Goal: Information Seeking & Learning: Learn about a topic

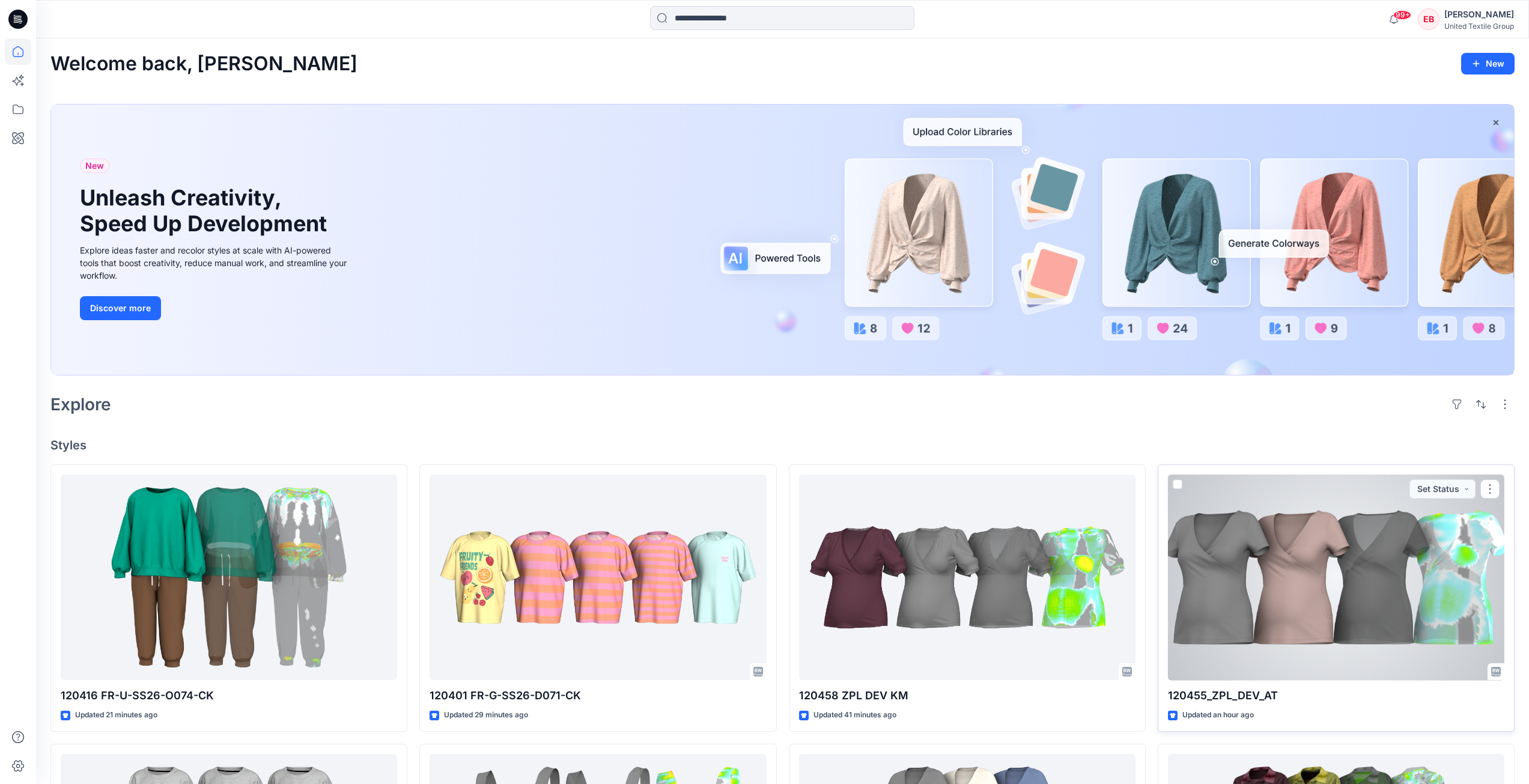
click at [1353, 589] on div at bounding box center [1336, 577] width 337 height 206
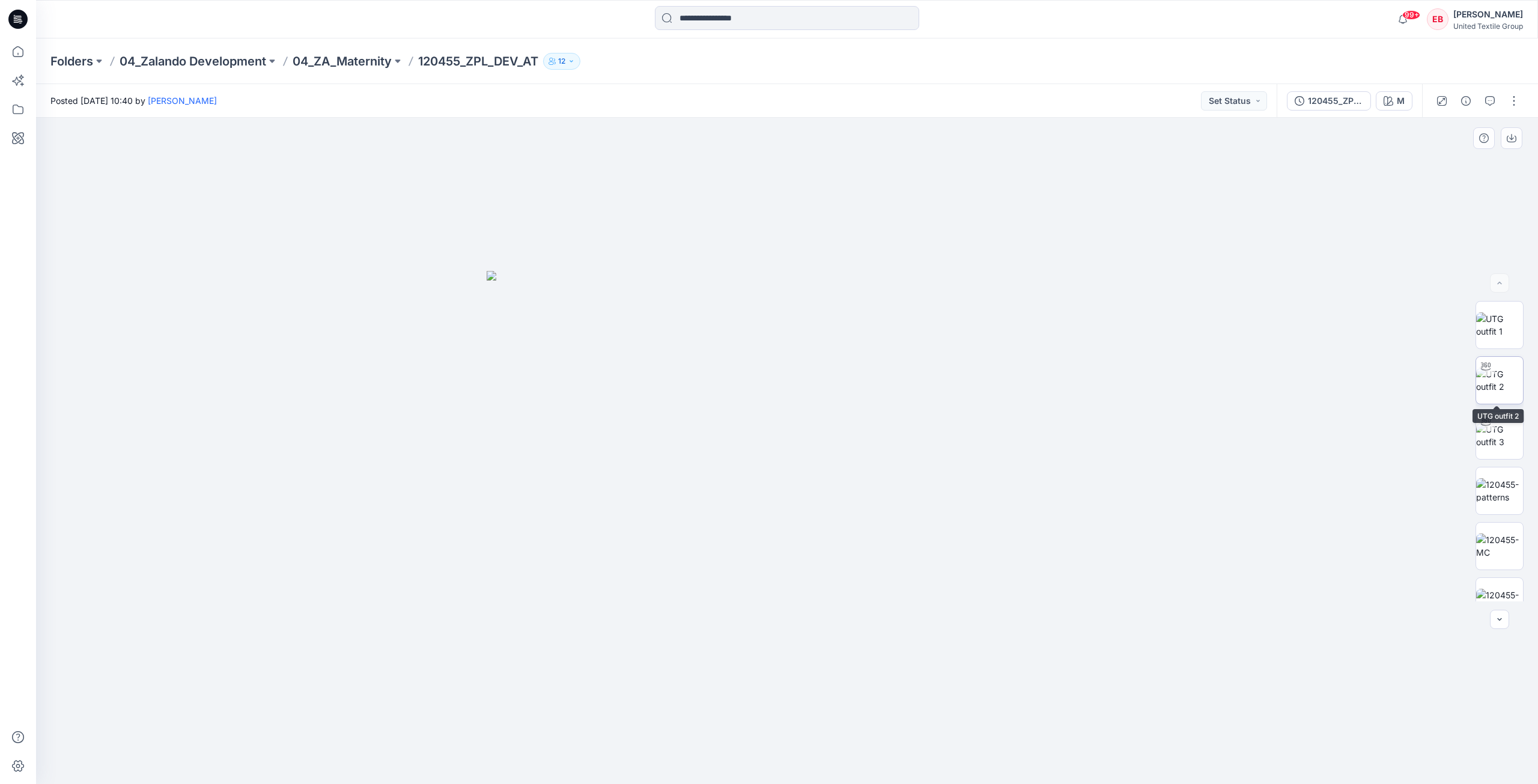
click at [1502, 368] on img at bounding box center [1499, 380] width 47 height 25
drag, startPoint x: 960, startPoint y: 740, endPoint x: 940, endPoint y: 704, distance: 41.2
click at [940, 704] on div at bounding box center [787, 450] width 1502 height 666
click at [1505, 594] on div at bounding box center [1499, 577] width 48 height 48
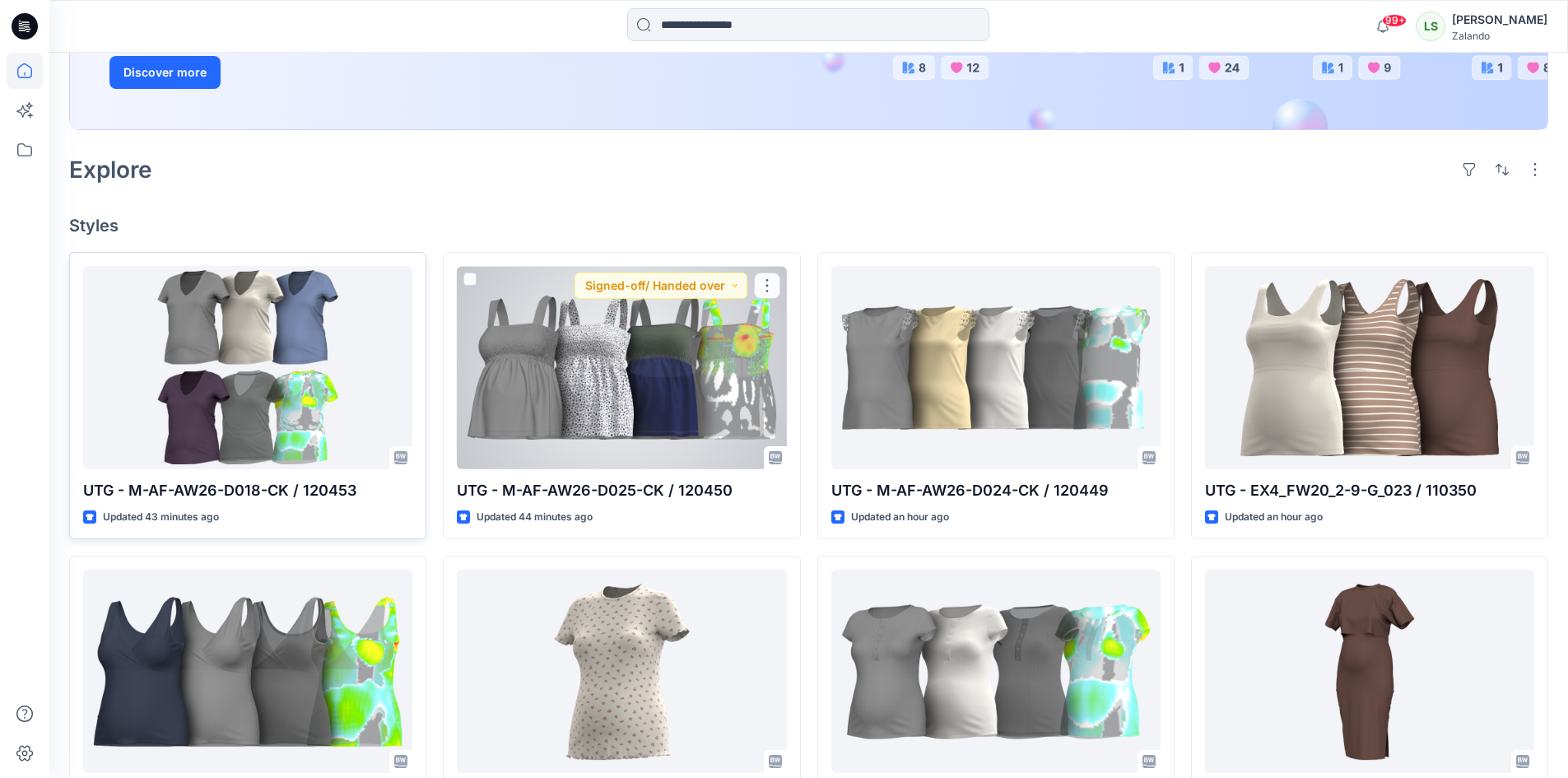
scroll to position [412, 0]
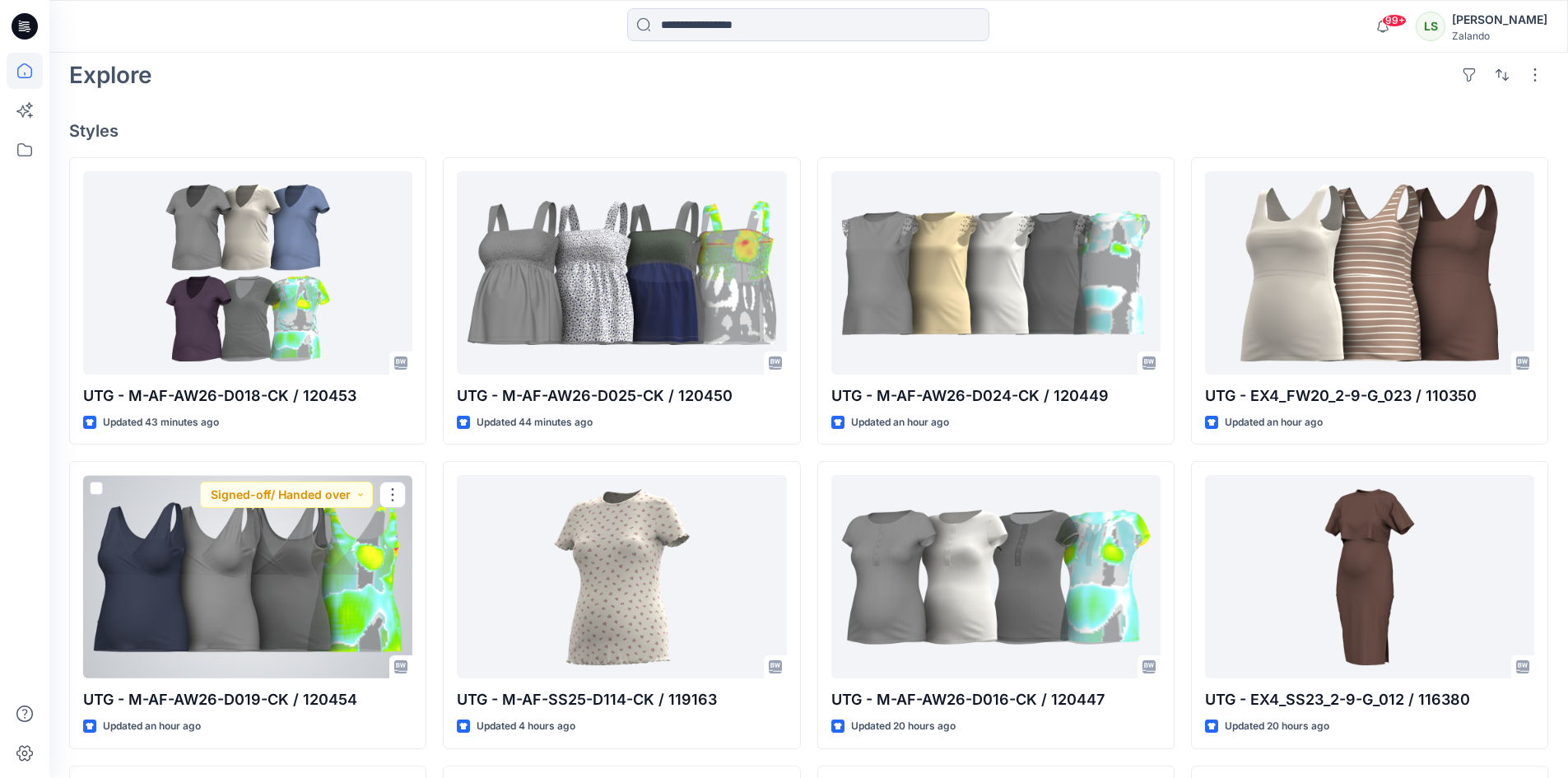
click at [273, 596] on div at bounding box center [247, 577] width 329 height 203
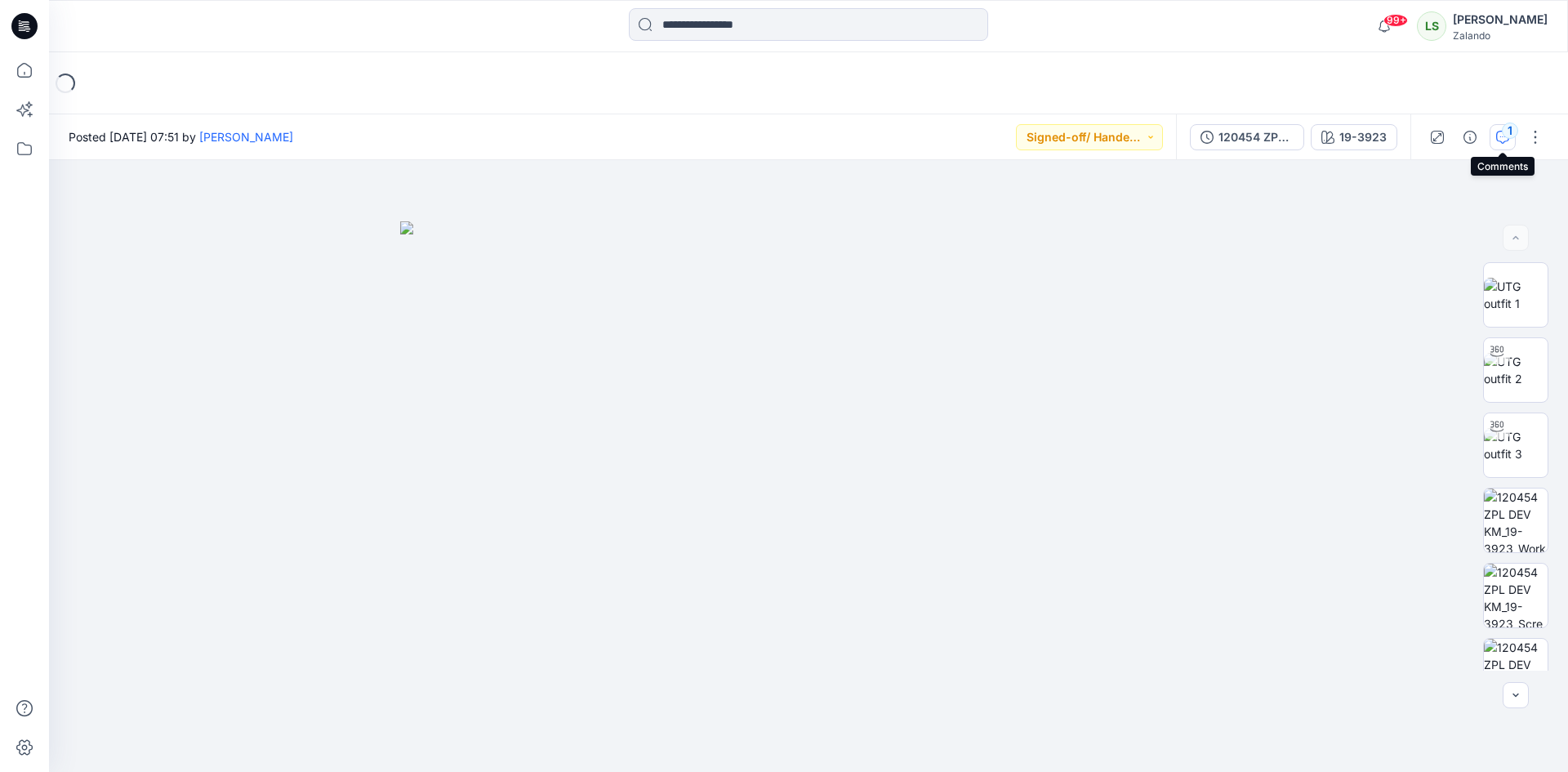
click at [1498, 130] on icon "button" at bounding box center [1502, 136] width 13 height 13
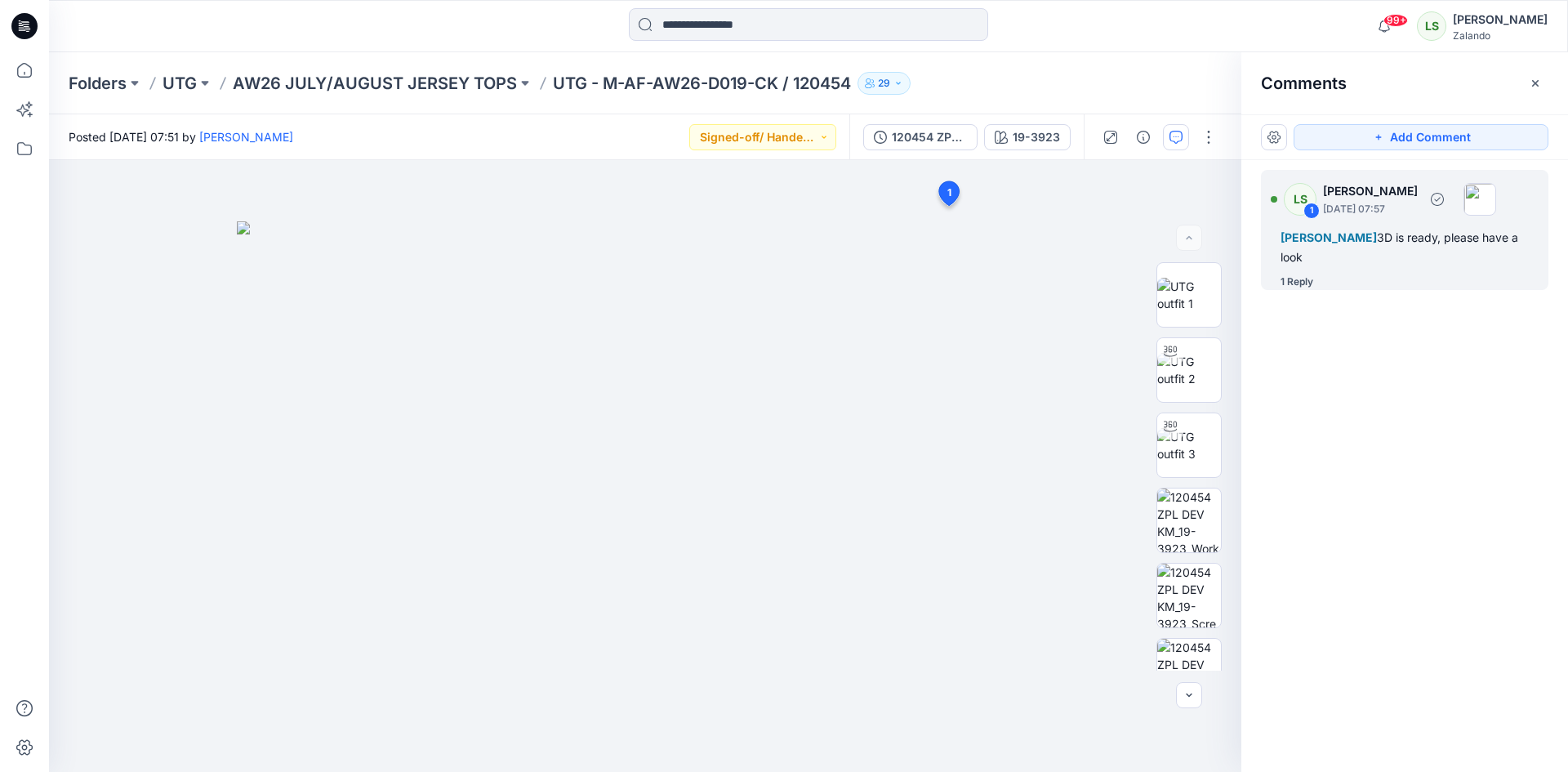
click at [1309, 286] on div "1 Reply" at bounding box center [1297, 281] width 32 height 17
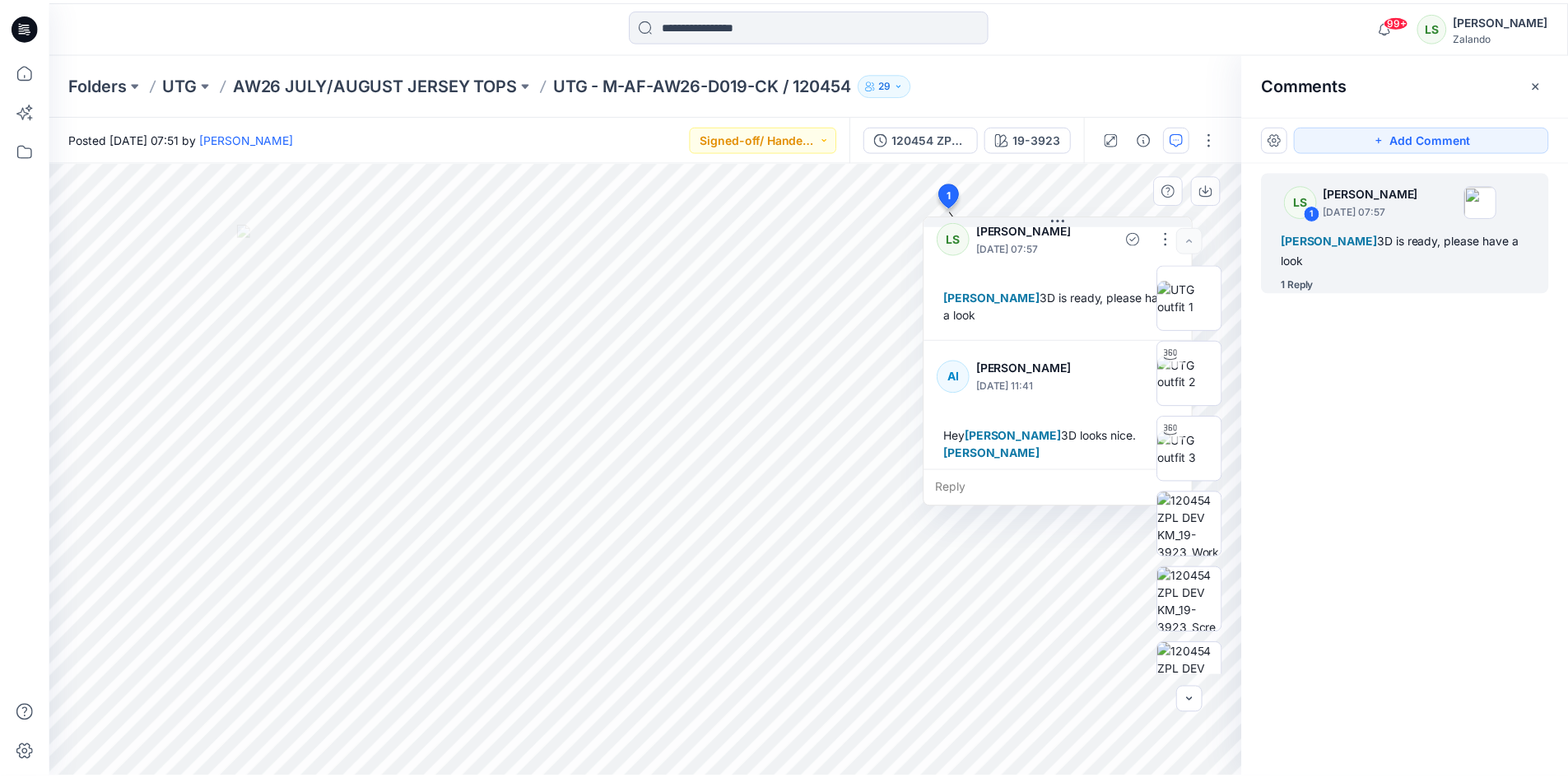
scroll to position [29, 0]
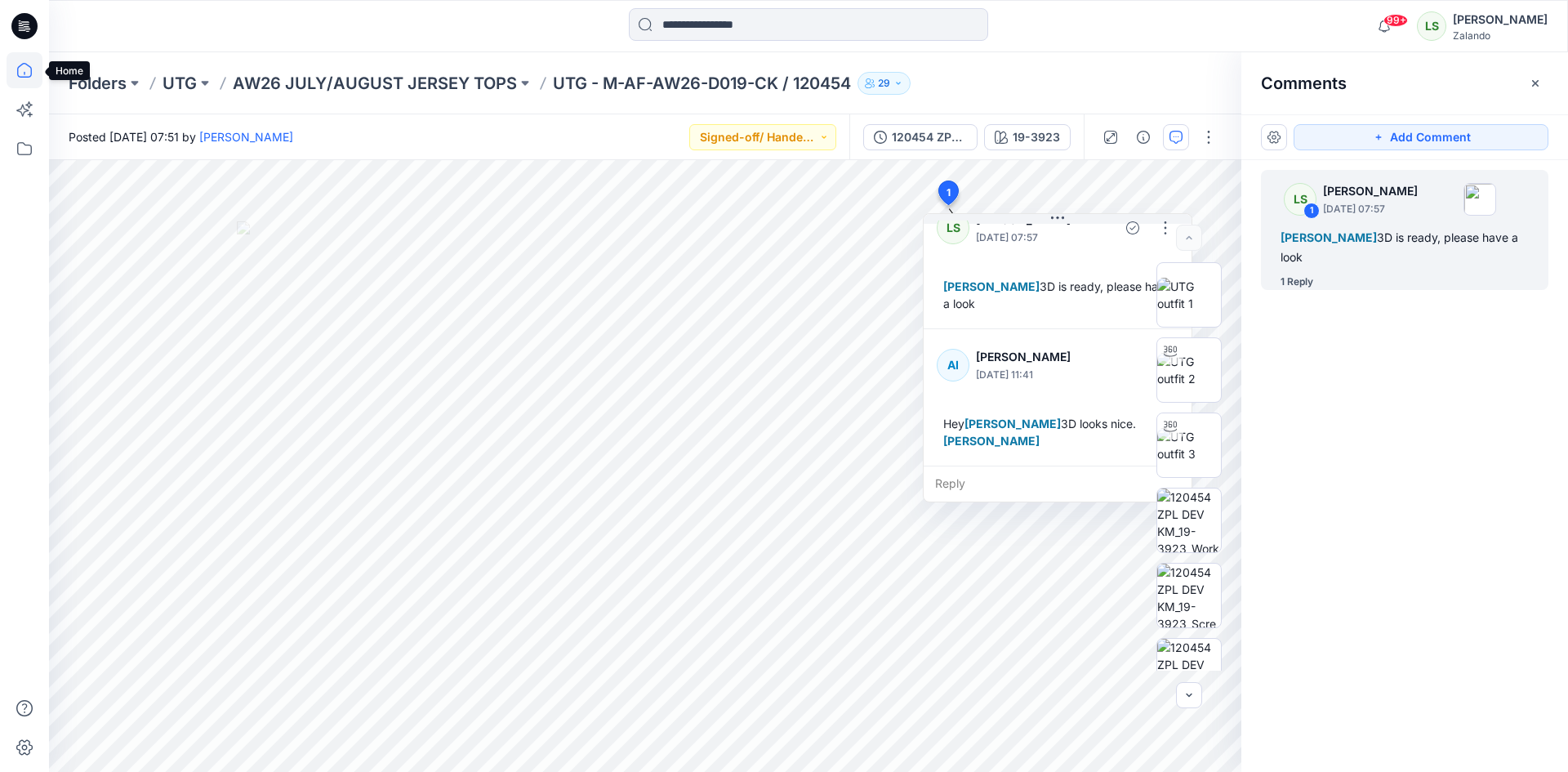
click at [36, 62] on icon at bounding box center [24, 70] width 36 height 36
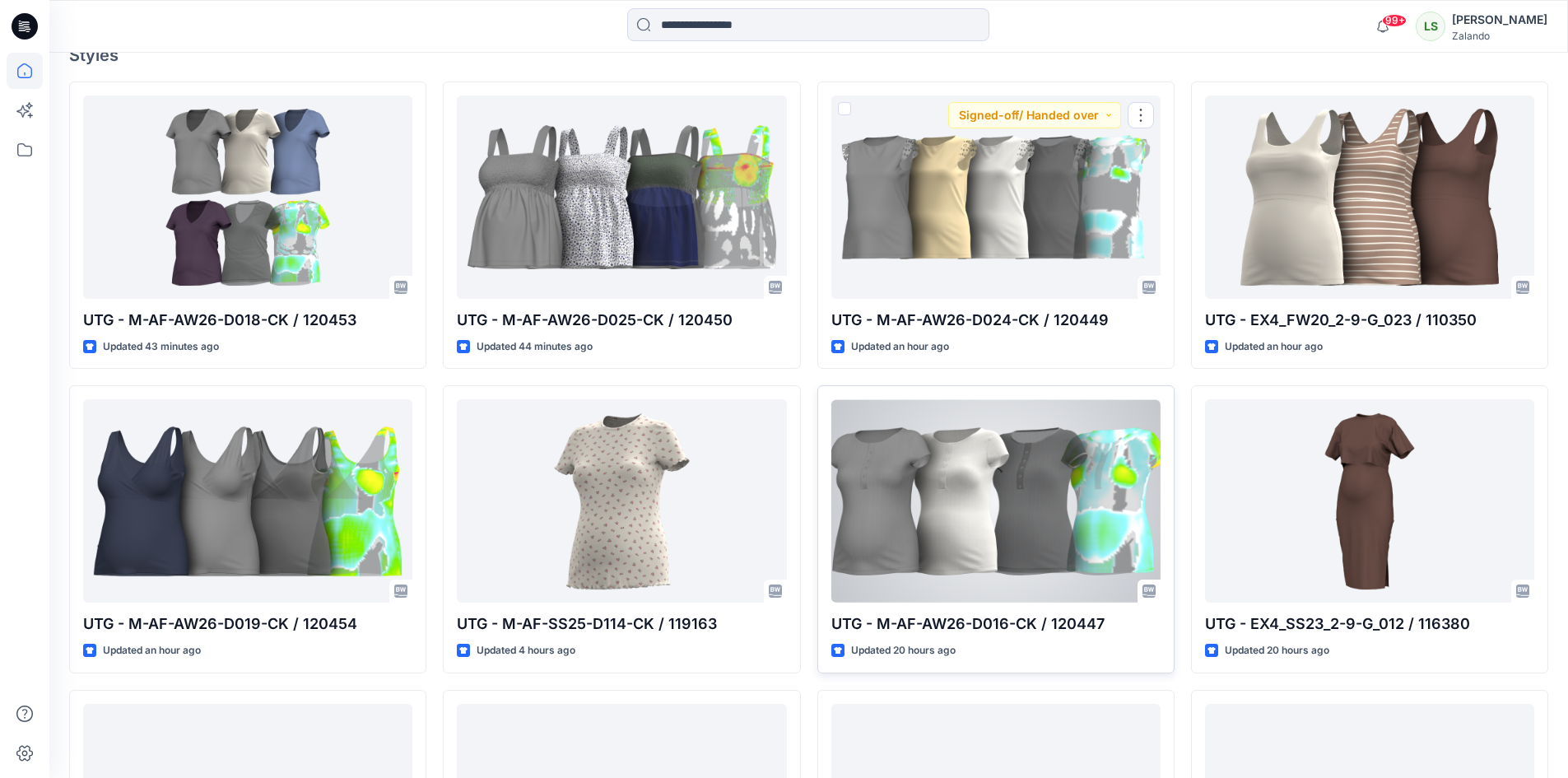
scroll to position [494, 0]
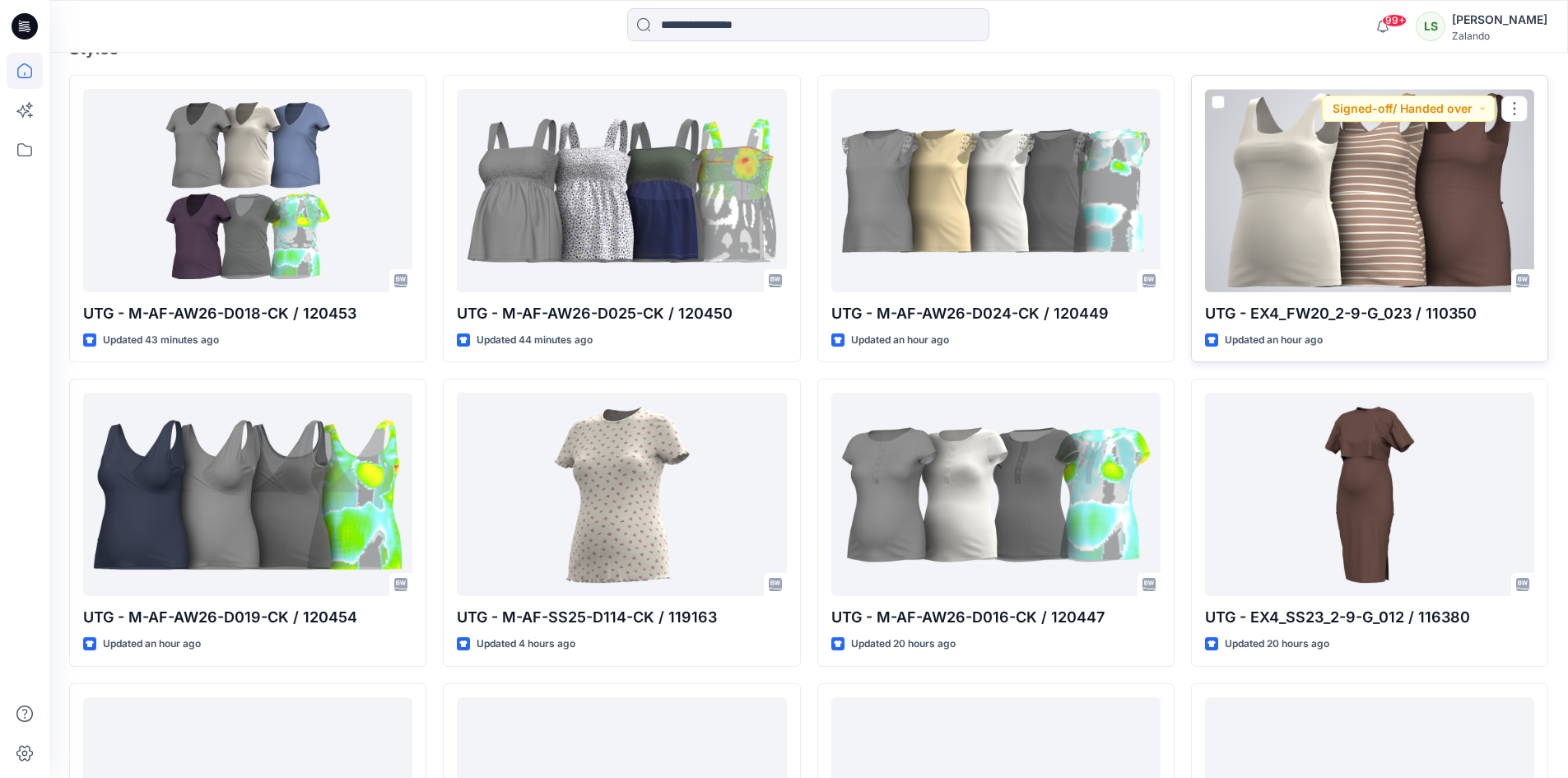
click at [1362, 235] on div at bounding box center [1369, 191] width 329 height 203
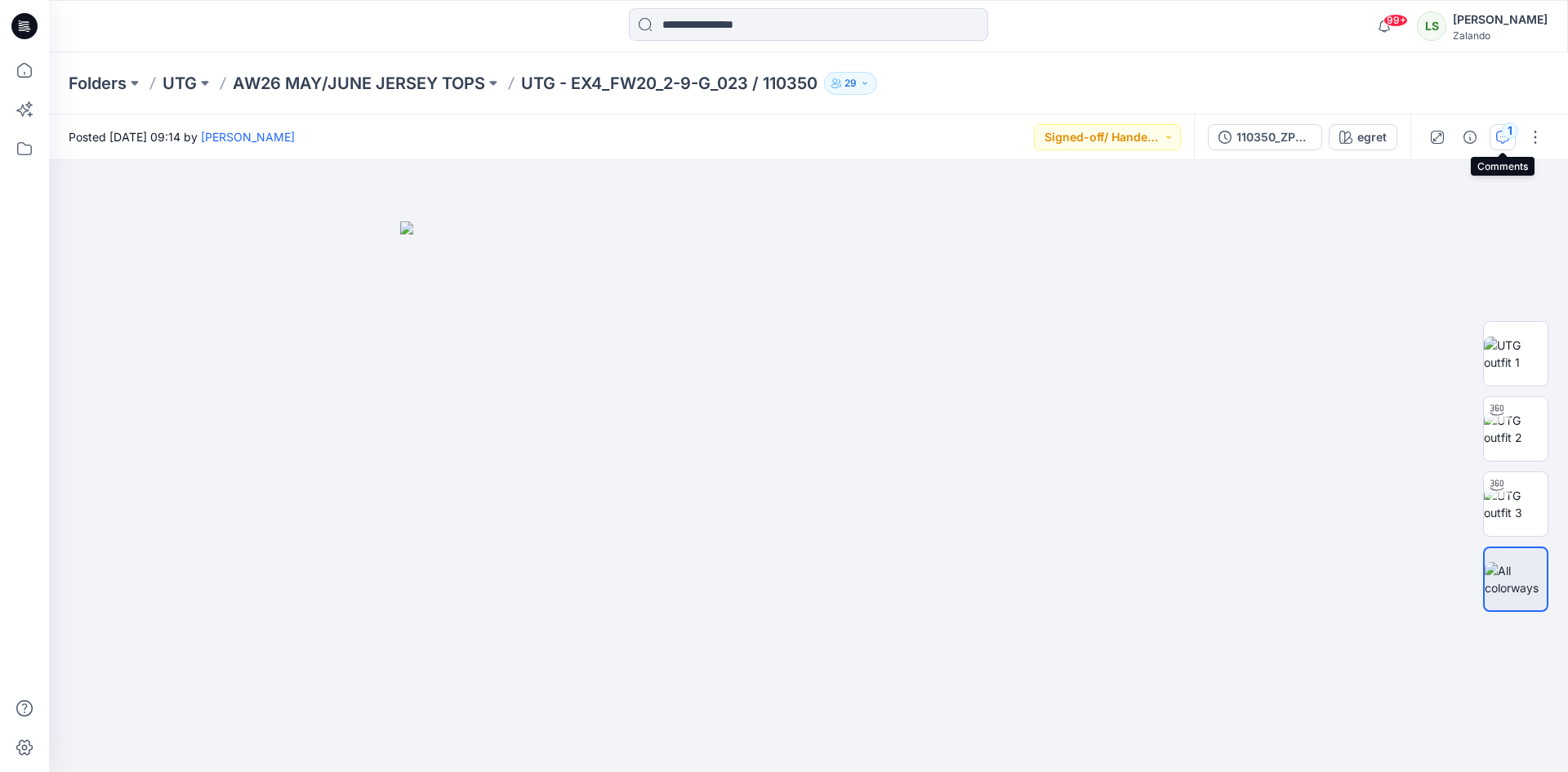
click at [1496, 135] on icon "button" at bounding box center [1502, 136] width 13 height 13
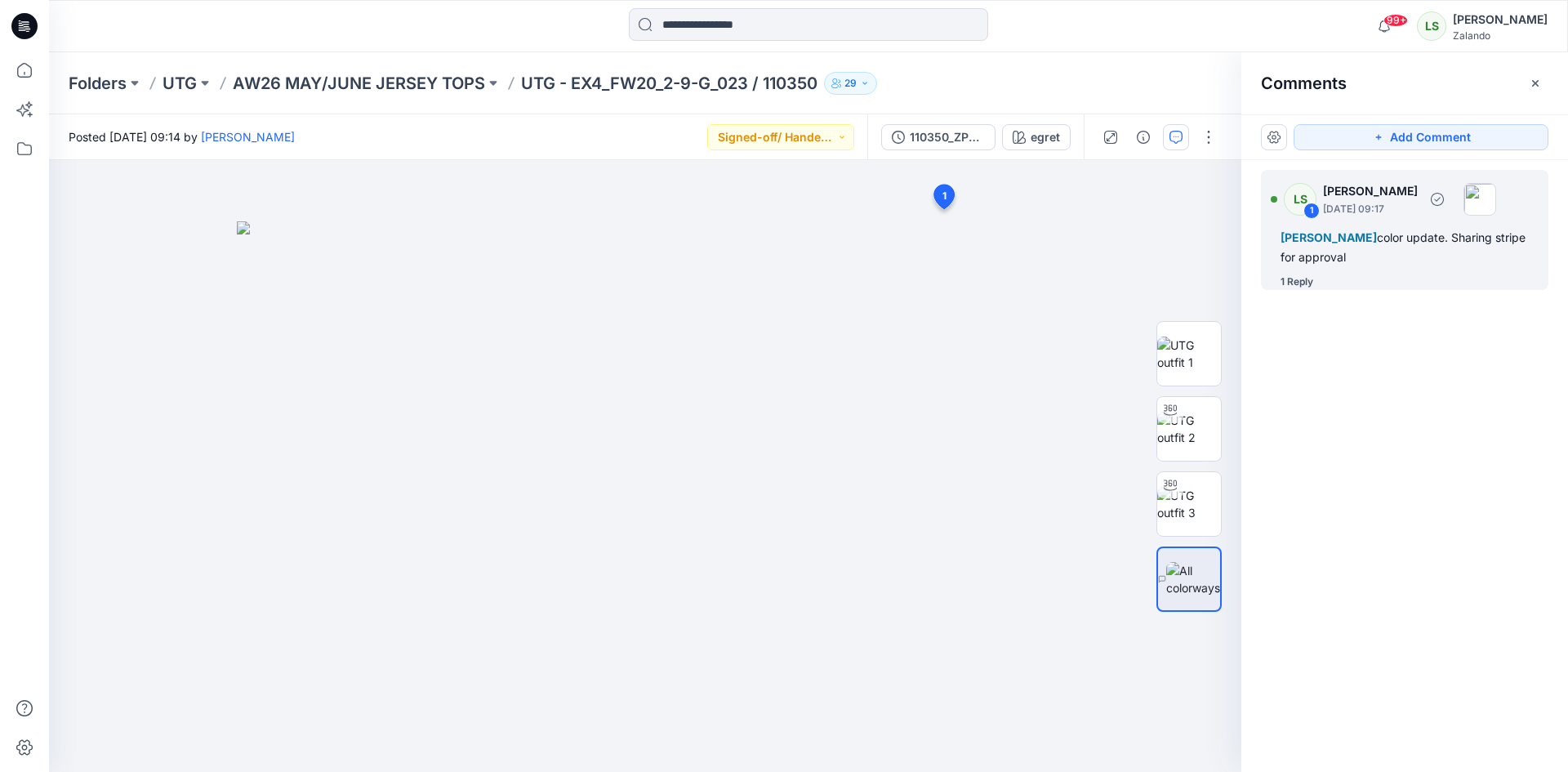
click at [1305, 280] on div "1 Reply" at bounding box center [1297, 281] width 32 height 17
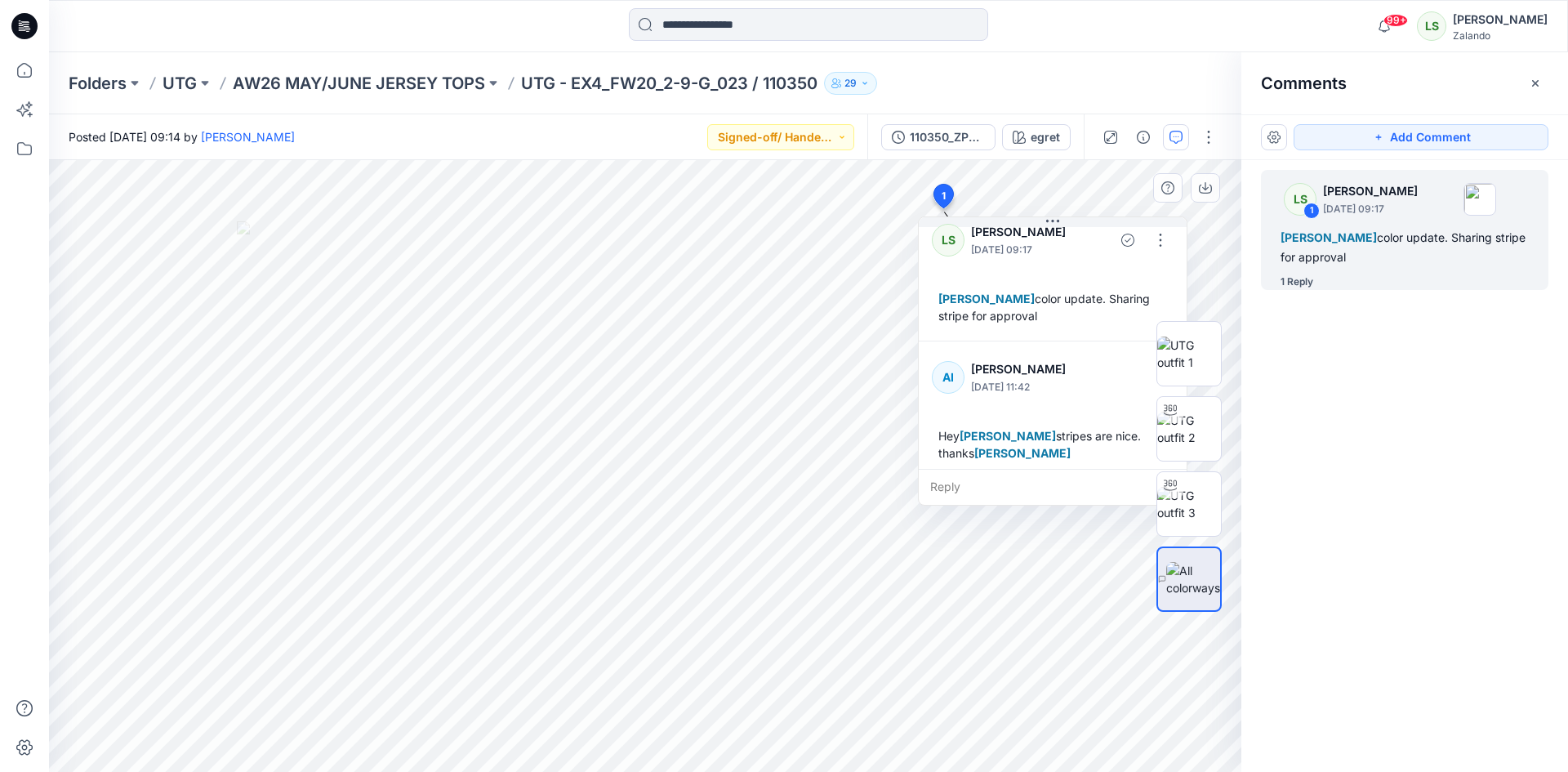
scroll to position [28, 0]
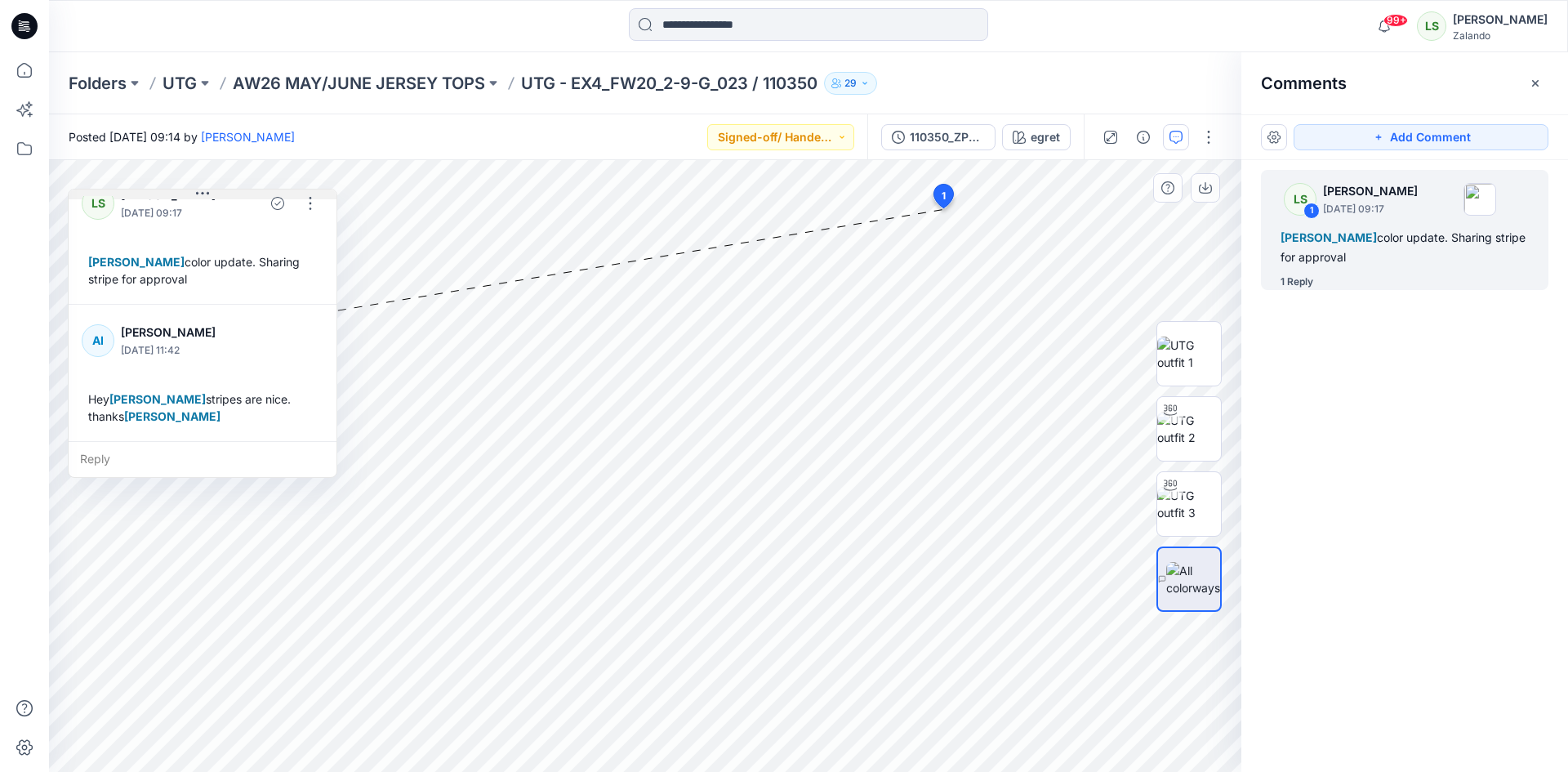
drag, startPoint x: 1065, startPoint y: 222, endPoint x: 218, endPoint y: 194, distance: 847.5
click at [218, 194] on button at bounding box center [202, 194] width 268 height 10
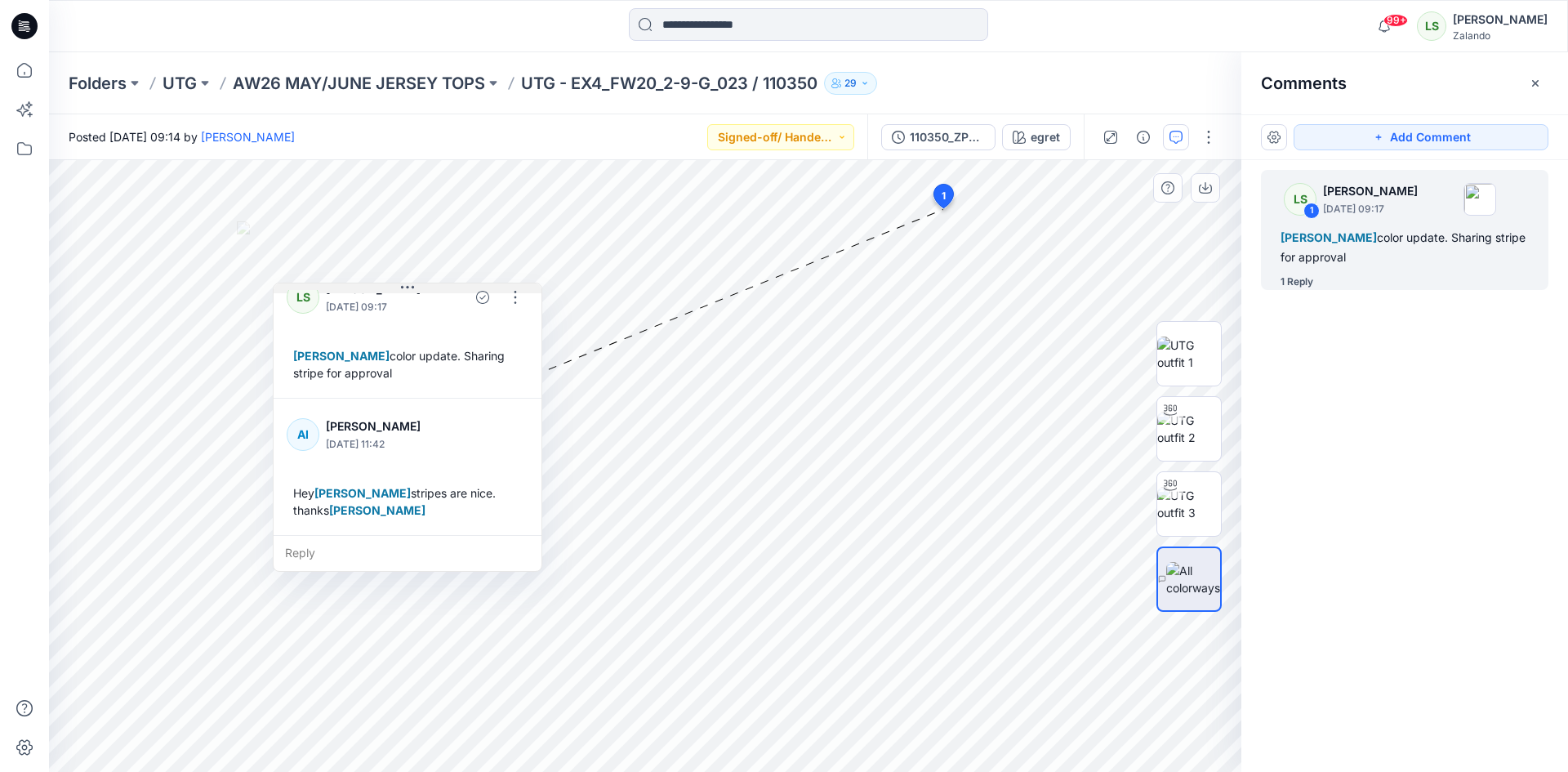
drag, startPoint x: 206, startPoint y: 192, endPoint x: 409, endPoint y: 287, distance: 224.1
click at [409, 287] on icon at bounding box center [407, 287] width 13 height 13
click at [1057, 137] on div "egret" at bounding box center [1046, 137] width 29 height 18
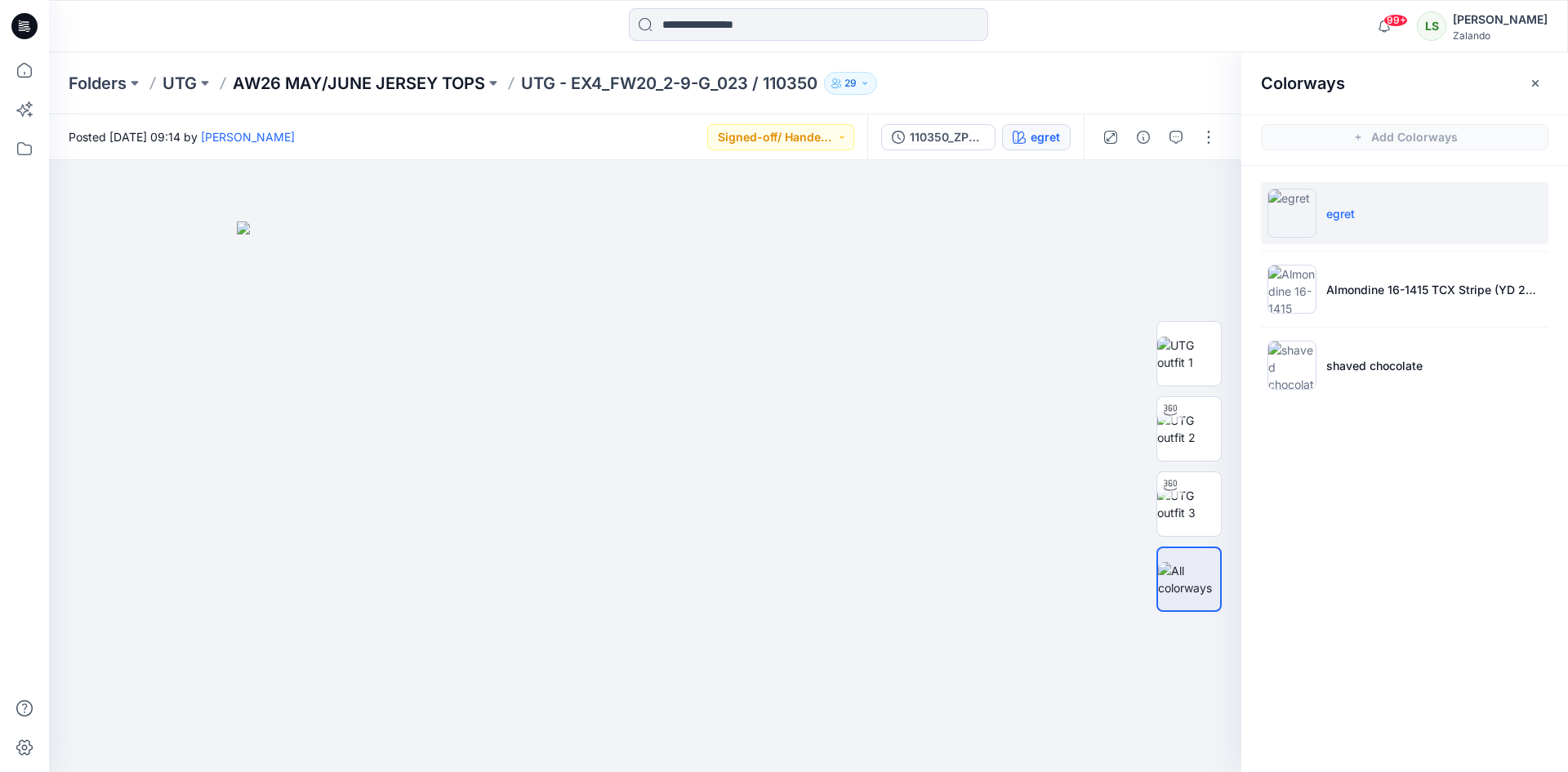
click at [350, 80] on p "AW26 MAY/JUNE JERSEY TOPS" at bounding box center [360, 82] width 253 height 23
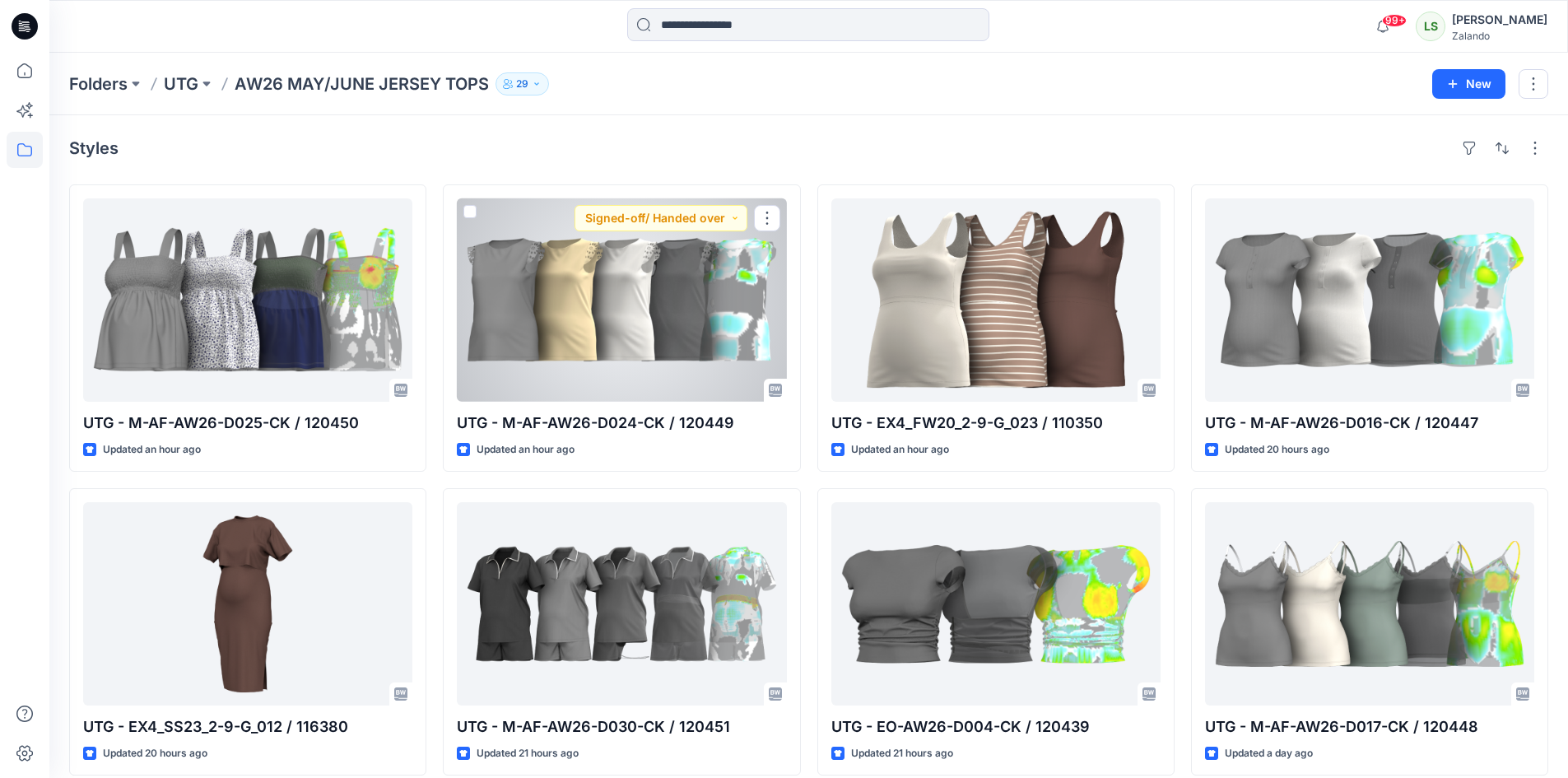
click at [665, 320] on div at bounding box center [621, 300] width 329 height 203
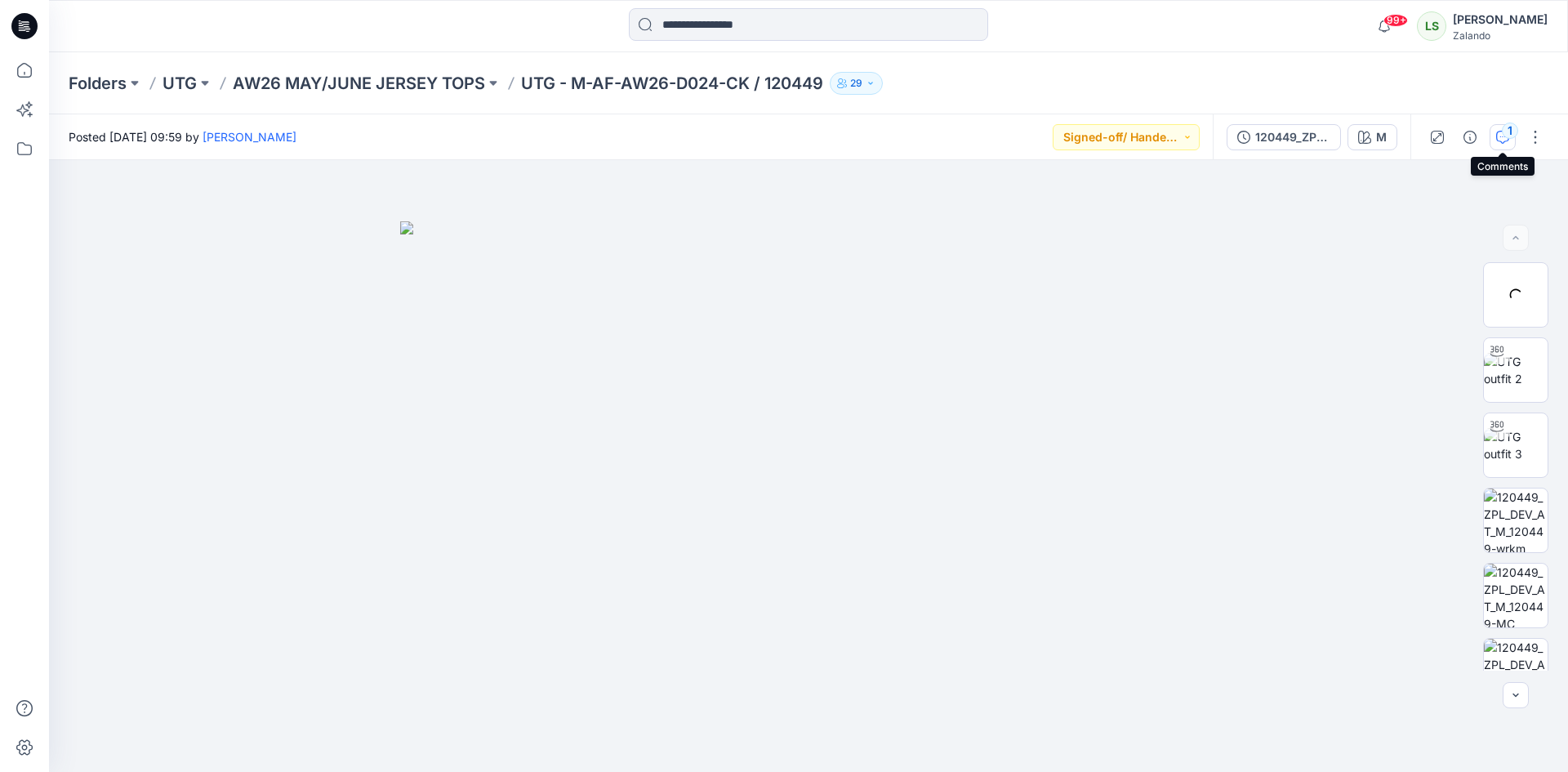
click at [1503, 131] on div "1" at bounding box center [1510, 130] width 17 height 17
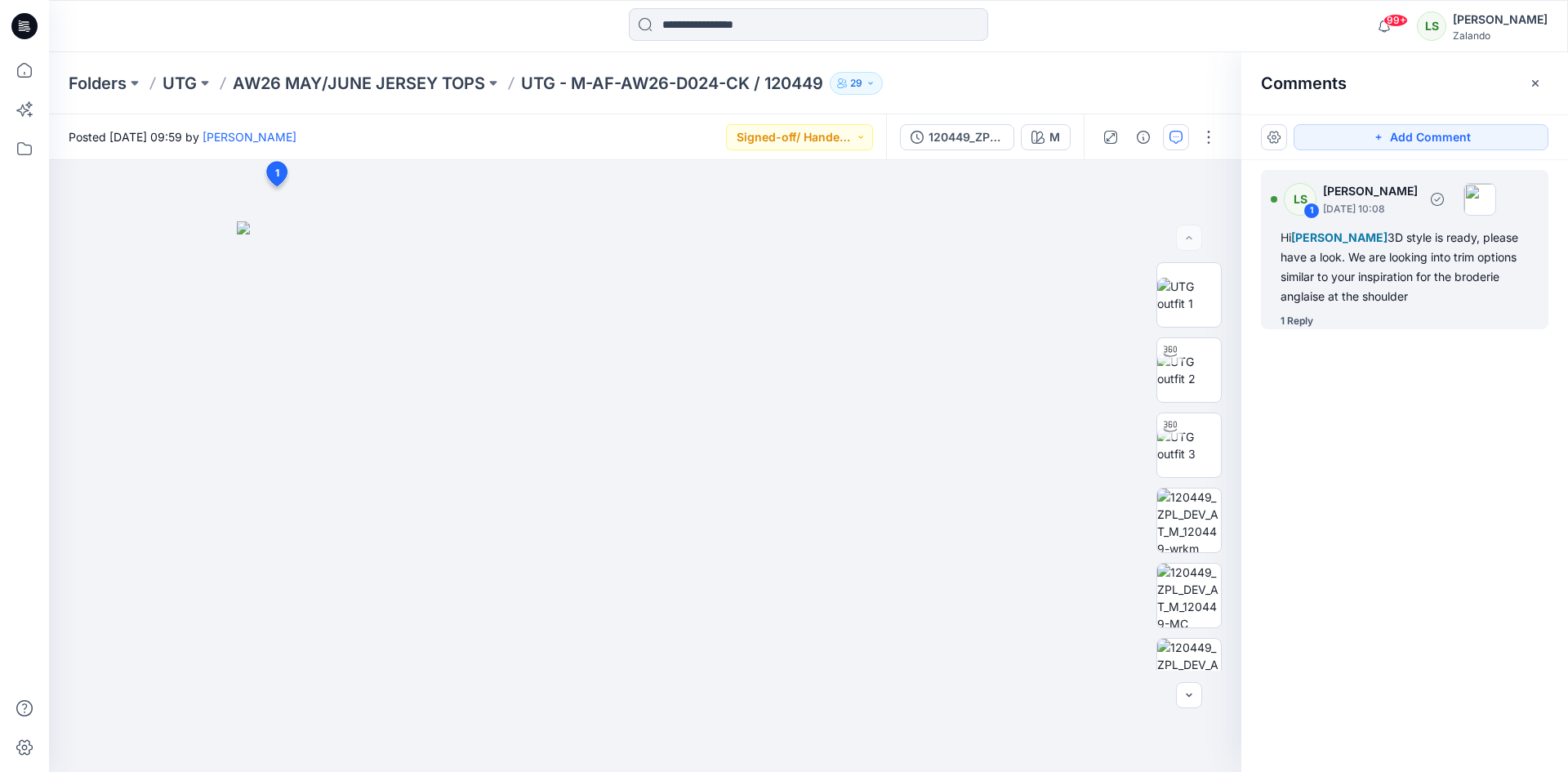
click at [1308, 327] on div "1 Reply" at bounding box center [1297, 320] width 32 height 17
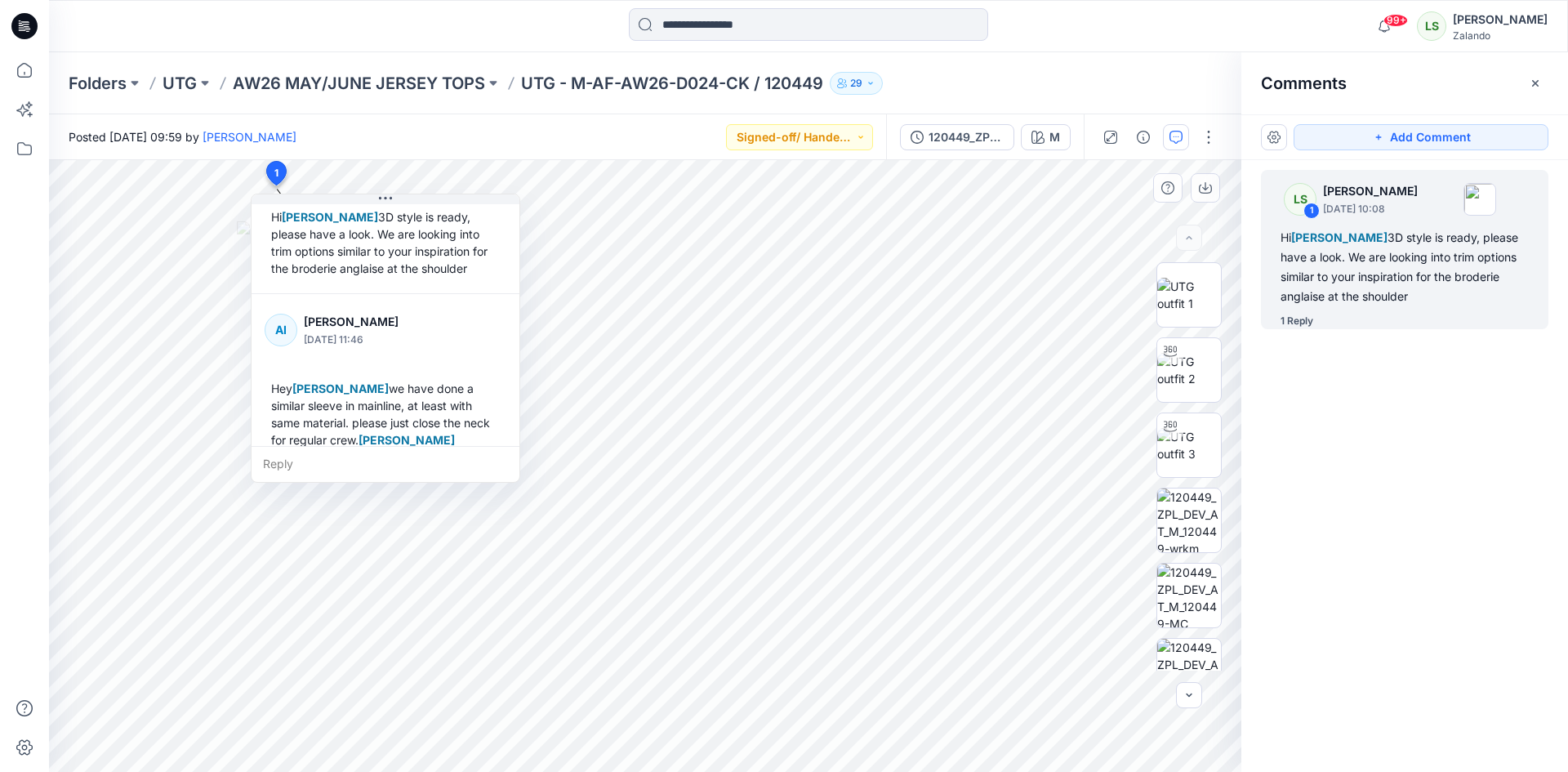
scroll to position [115, 0]
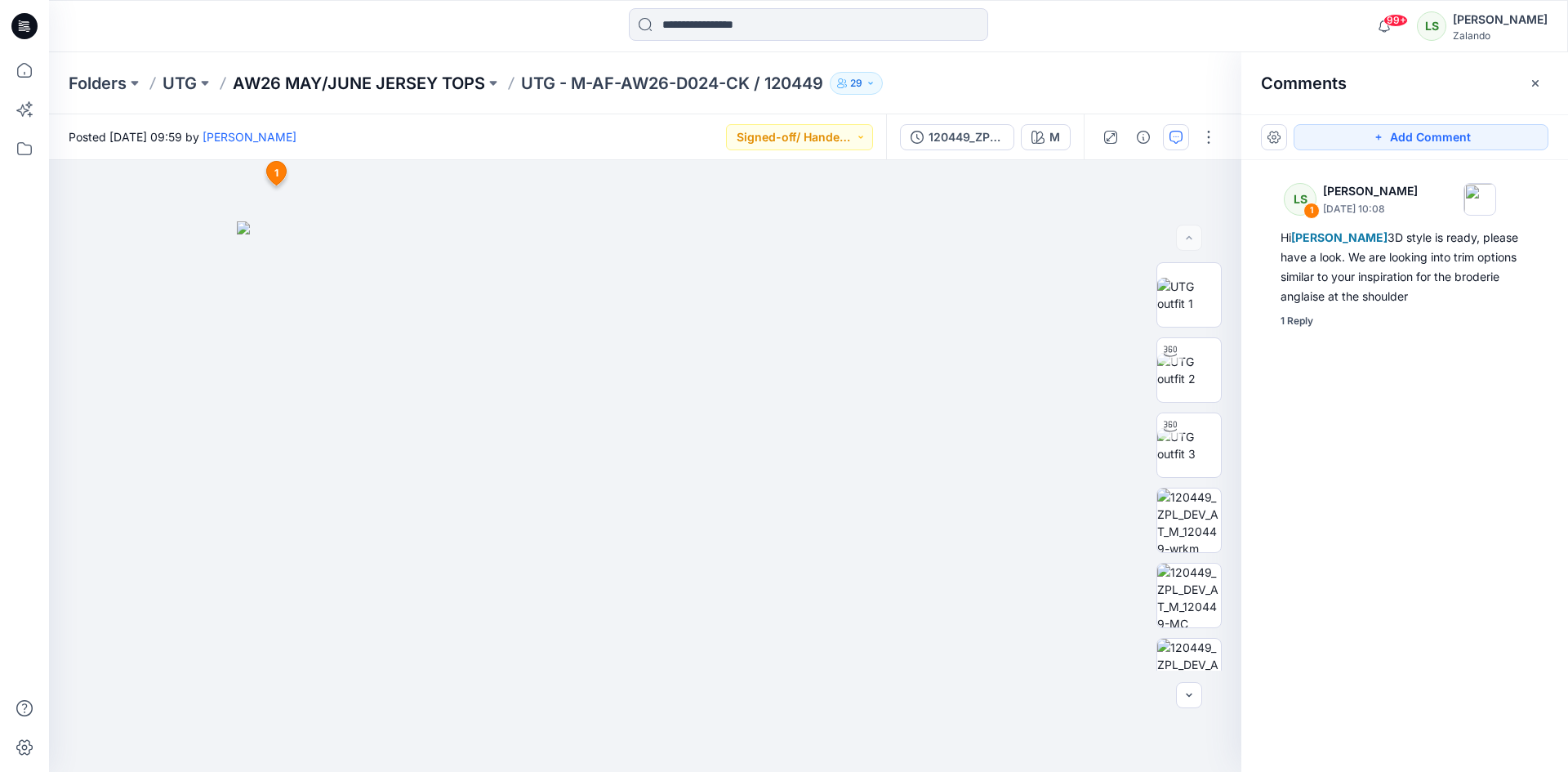
click at [433, 89] on p "AW26 MAY/JUNE JERSEY TOPS" at bounding box center [360, 82] width 253 height 23
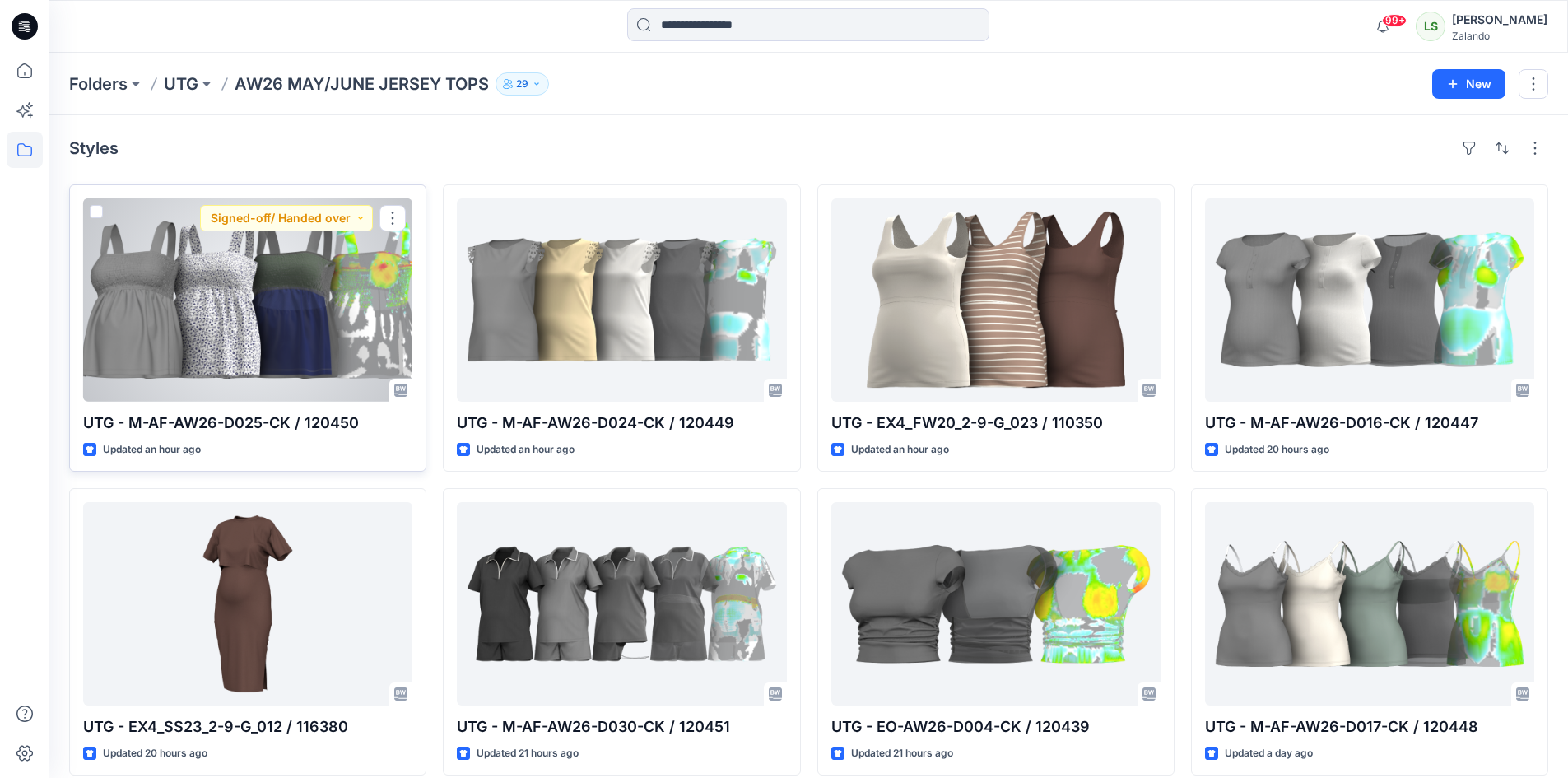
click at [249, 329] on div at bounding box center [247, 300] width 329 height 203
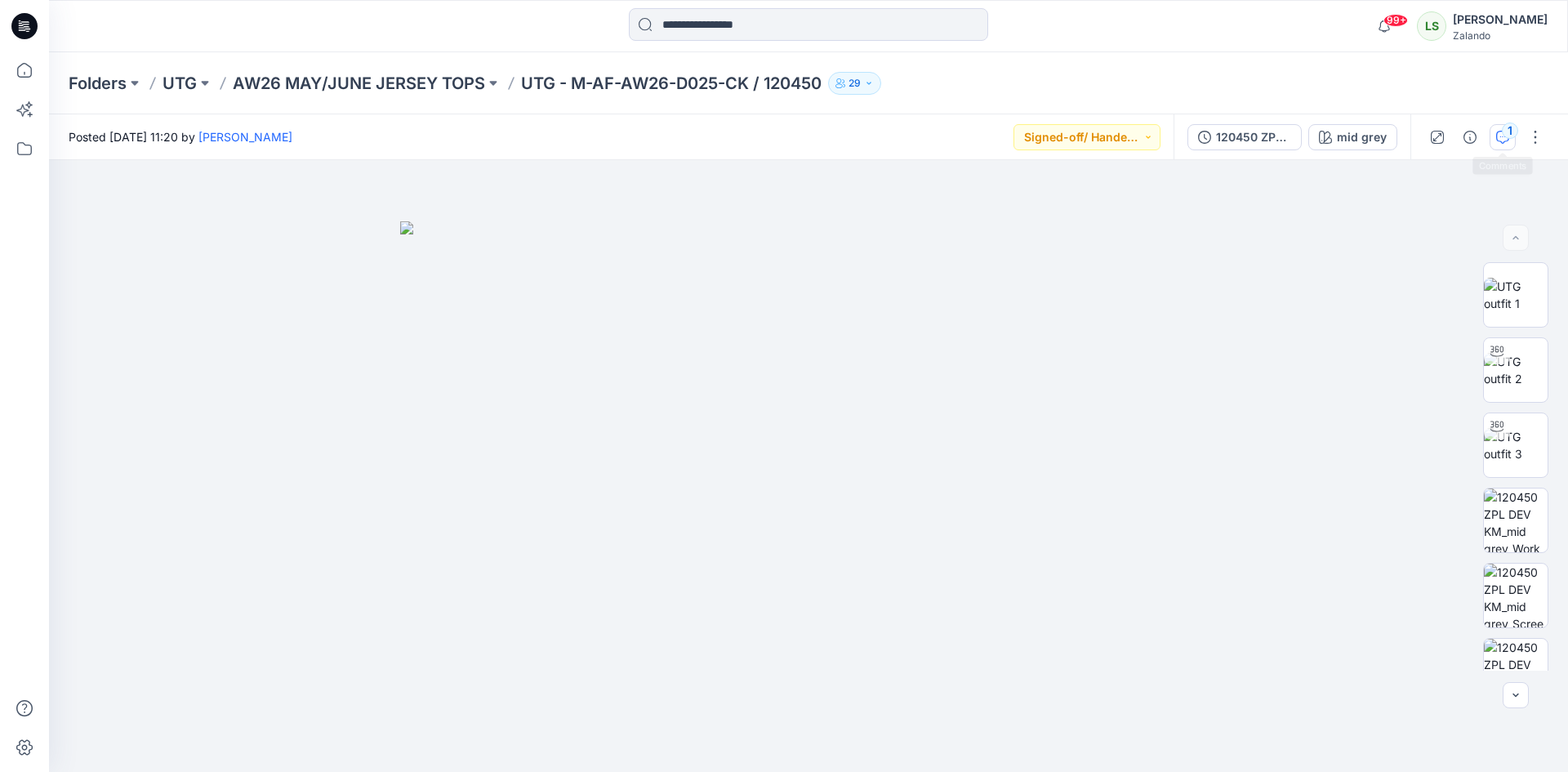
click at [1498, 141] on icon "button" at bounding box center [1502, 136] width 13 height 13
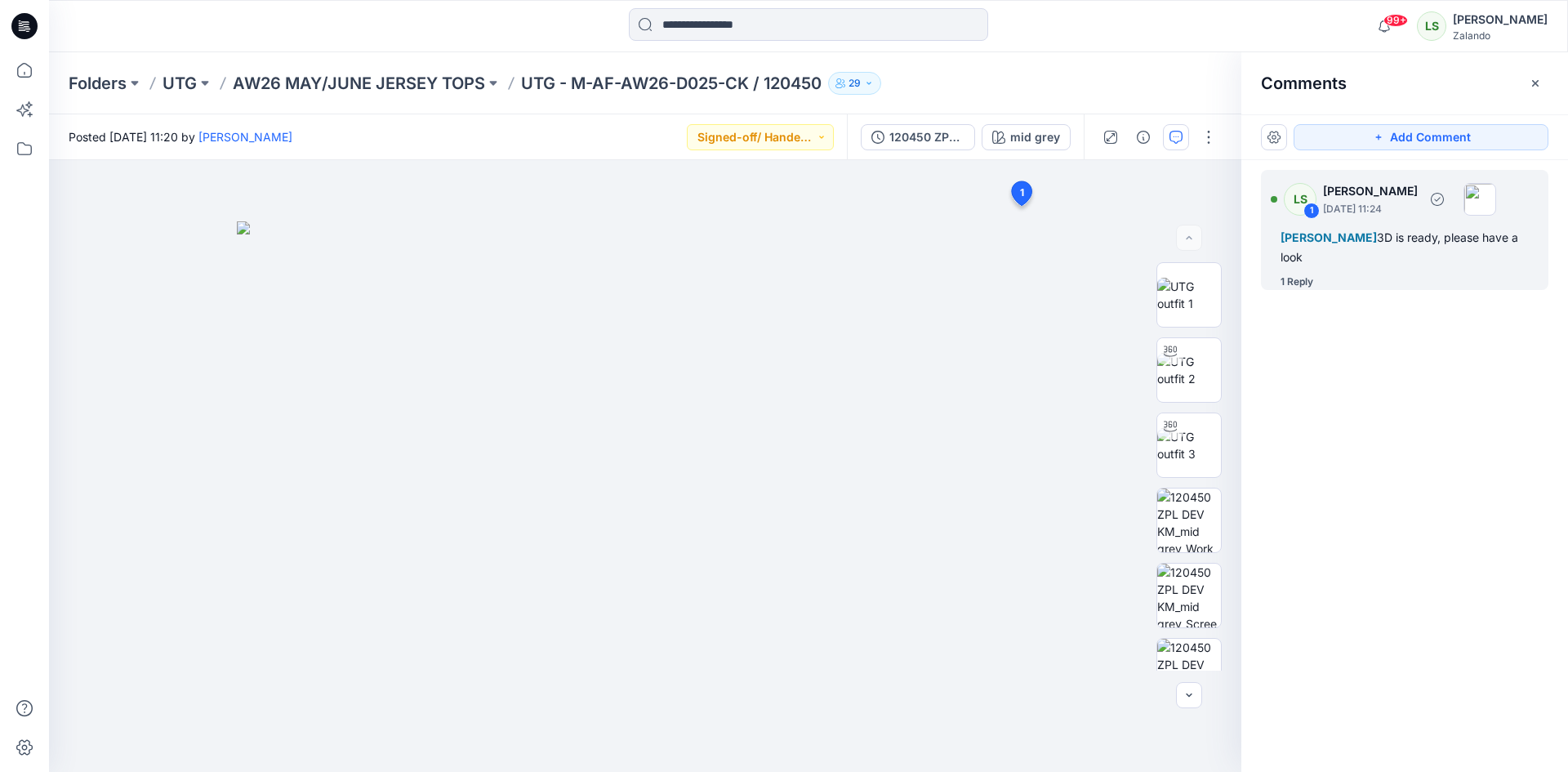
click at [1302, 277] on div "1 Reply" at bounding box center [1297, 281] width 32 height 17
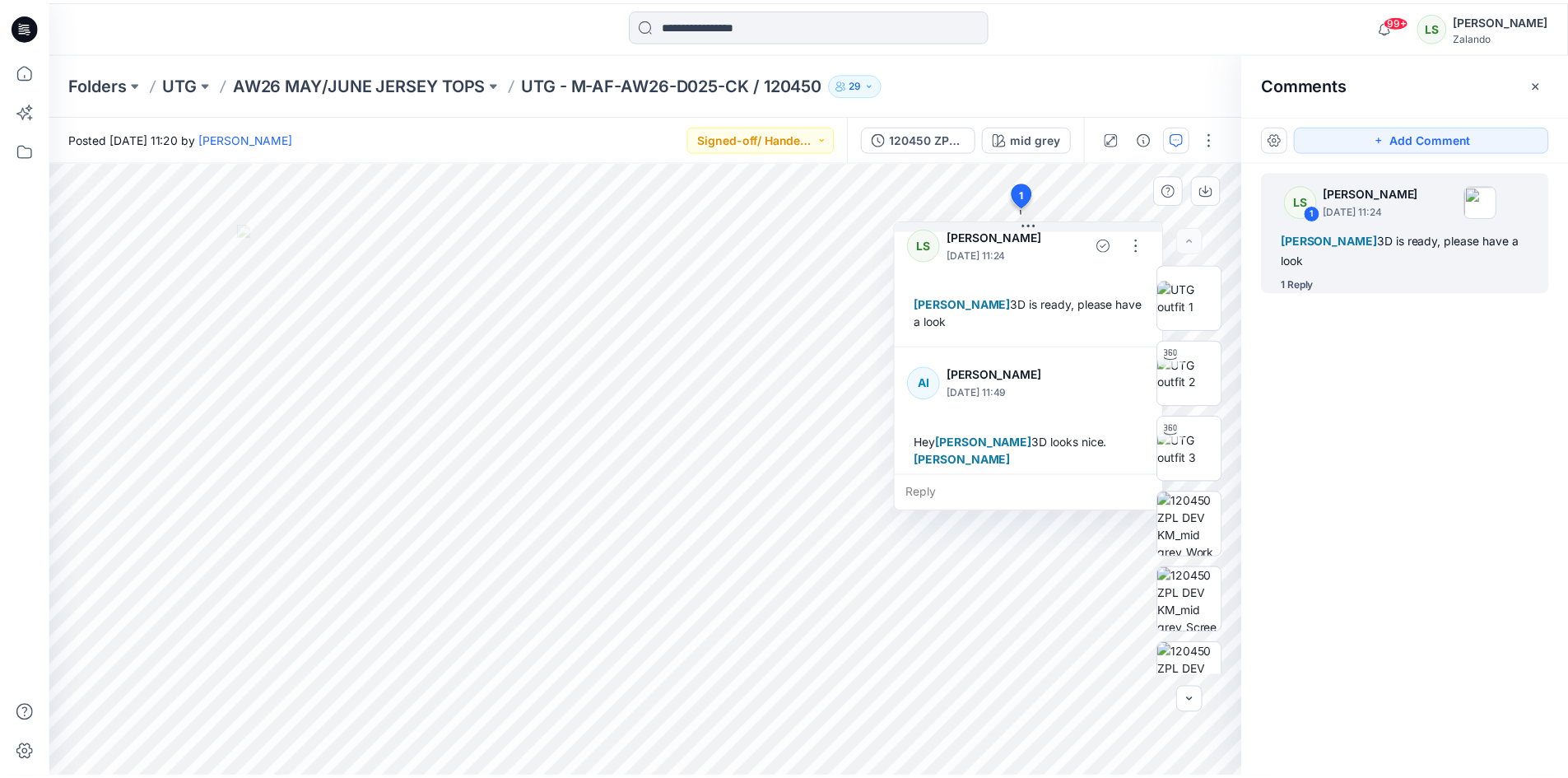
scroll to position [29, 0]
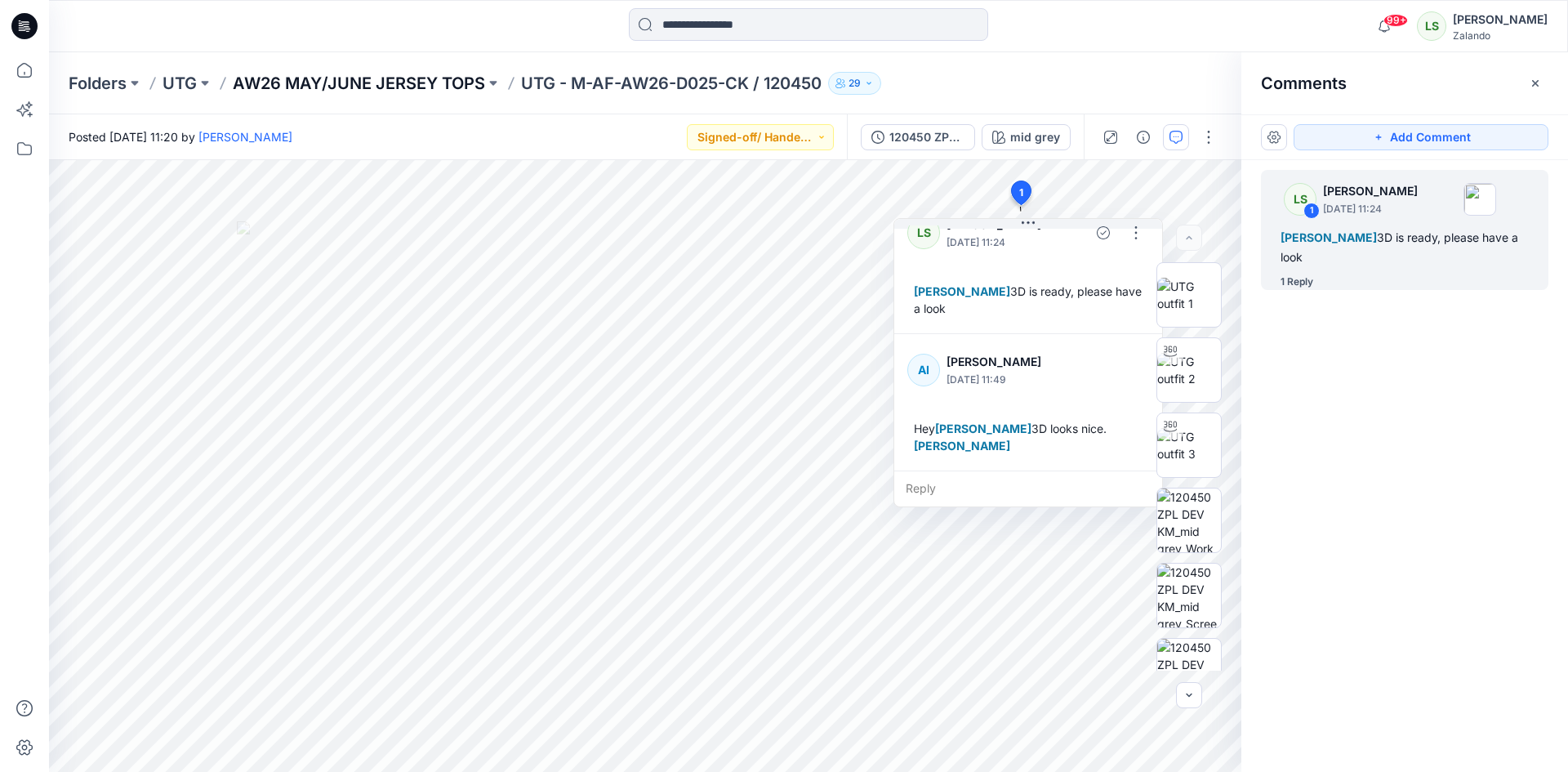
click at [310, 86] on p "AW26 MAY/JUNE JERSEY TOPS" at bounding box center [360, 82] width 253 height 23
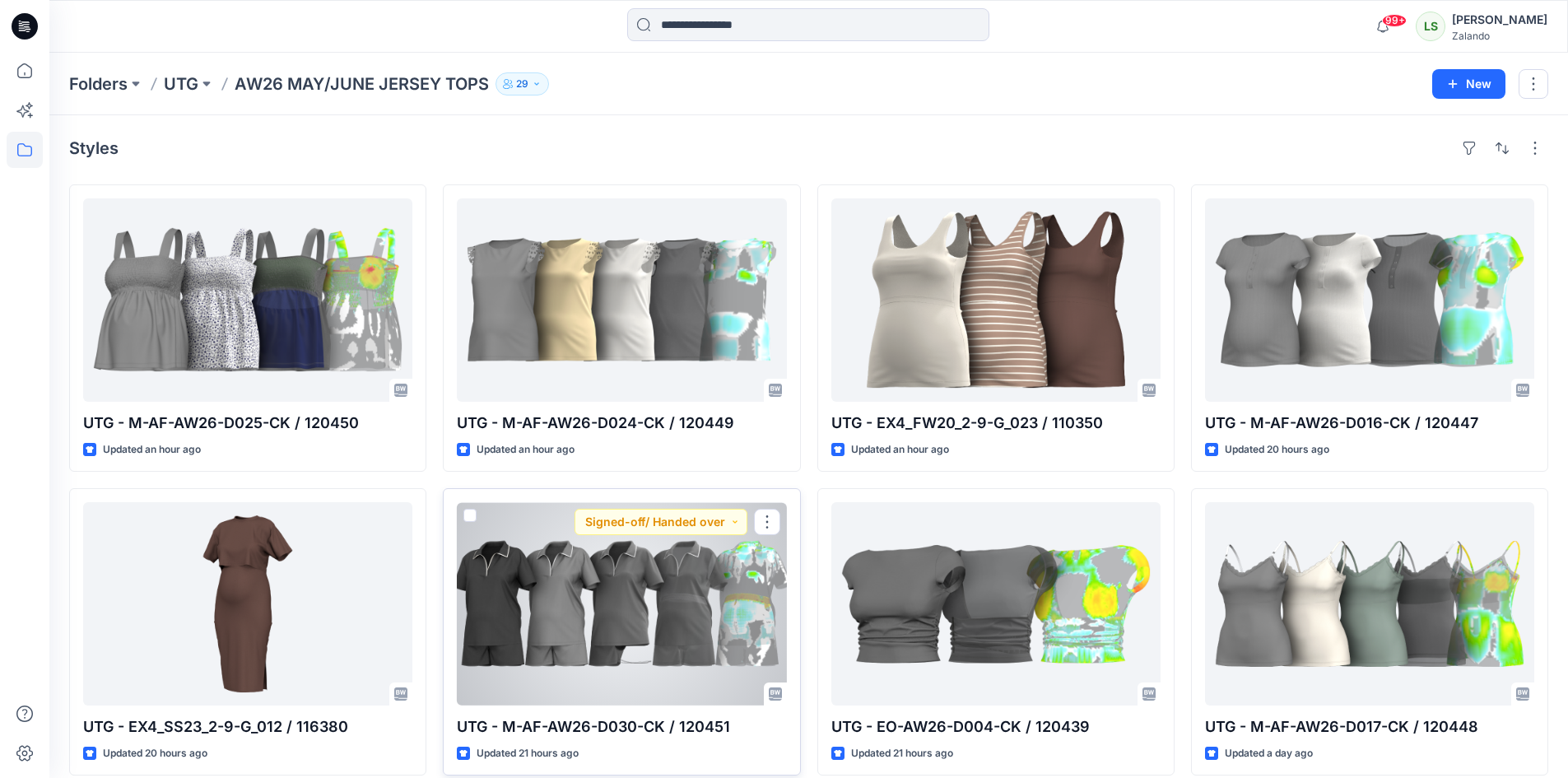
click at [642, 571] on div at bounding box center [621, 603] width 329 height 203
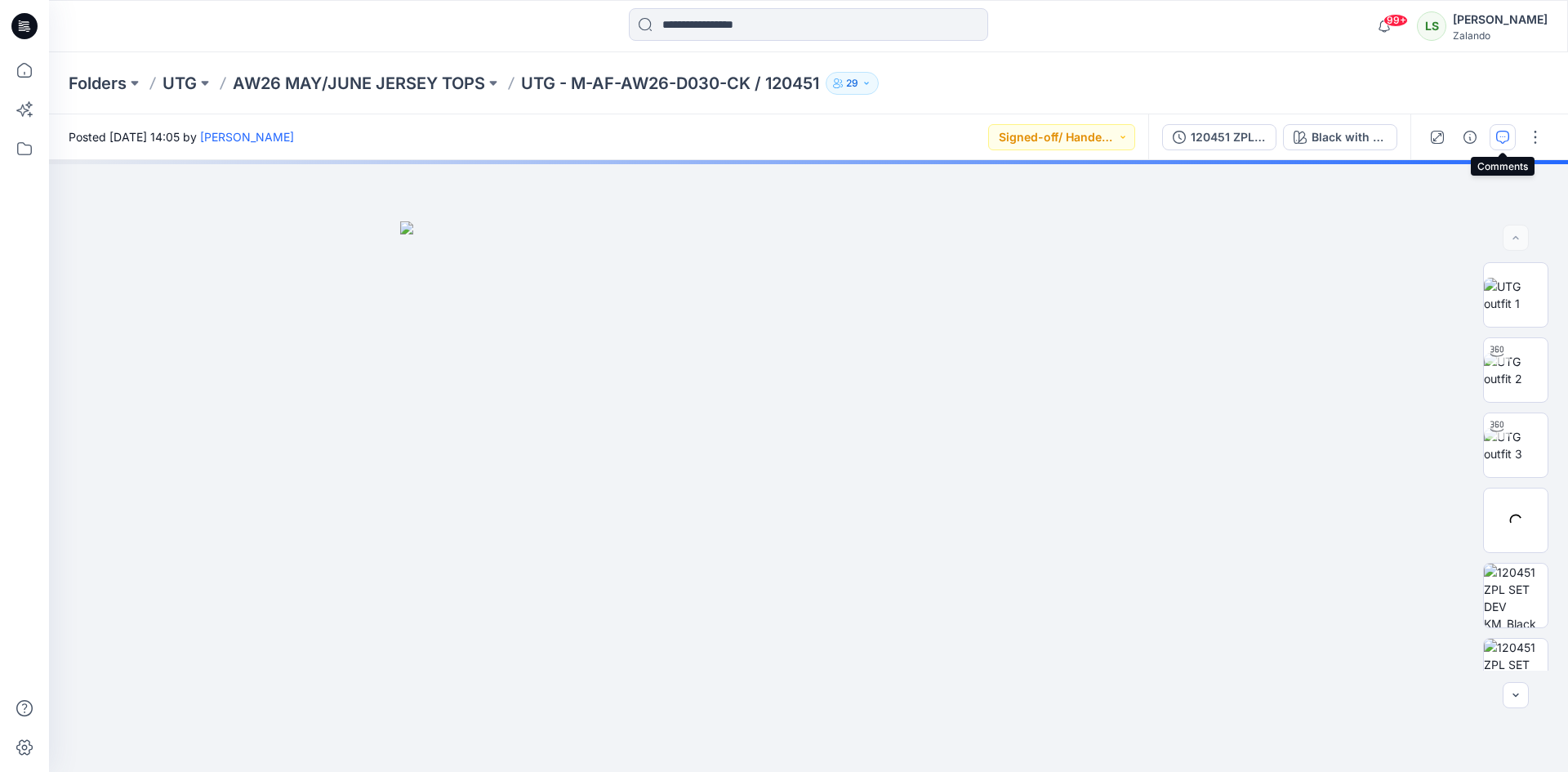
click at [1511, 135] on button "button" at bounding box center [1502, 137] width 26 height 26
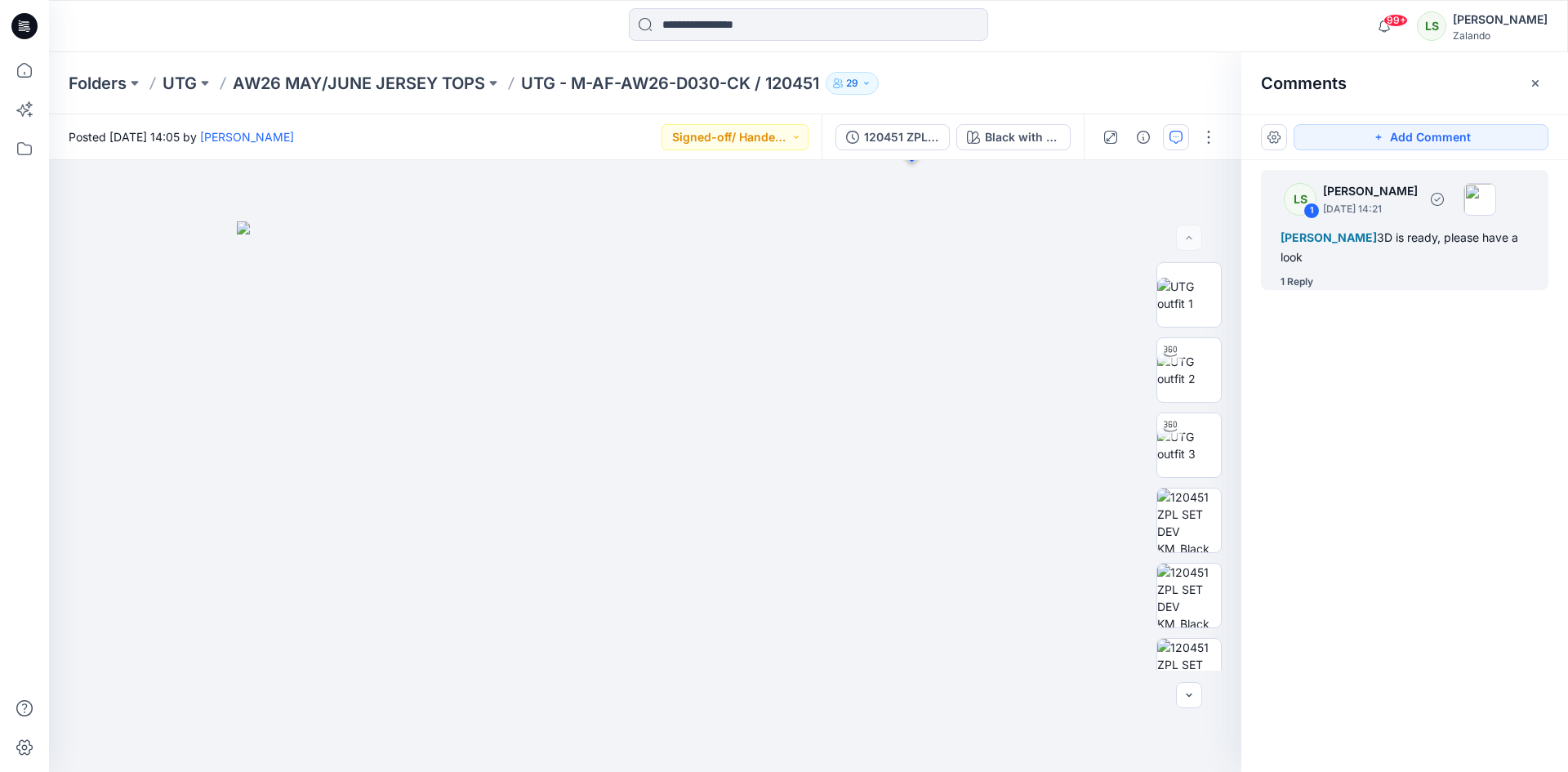
click at [1308, 283] on div "1 Reply" at bounding box center [1297, 281] width 32 height 17
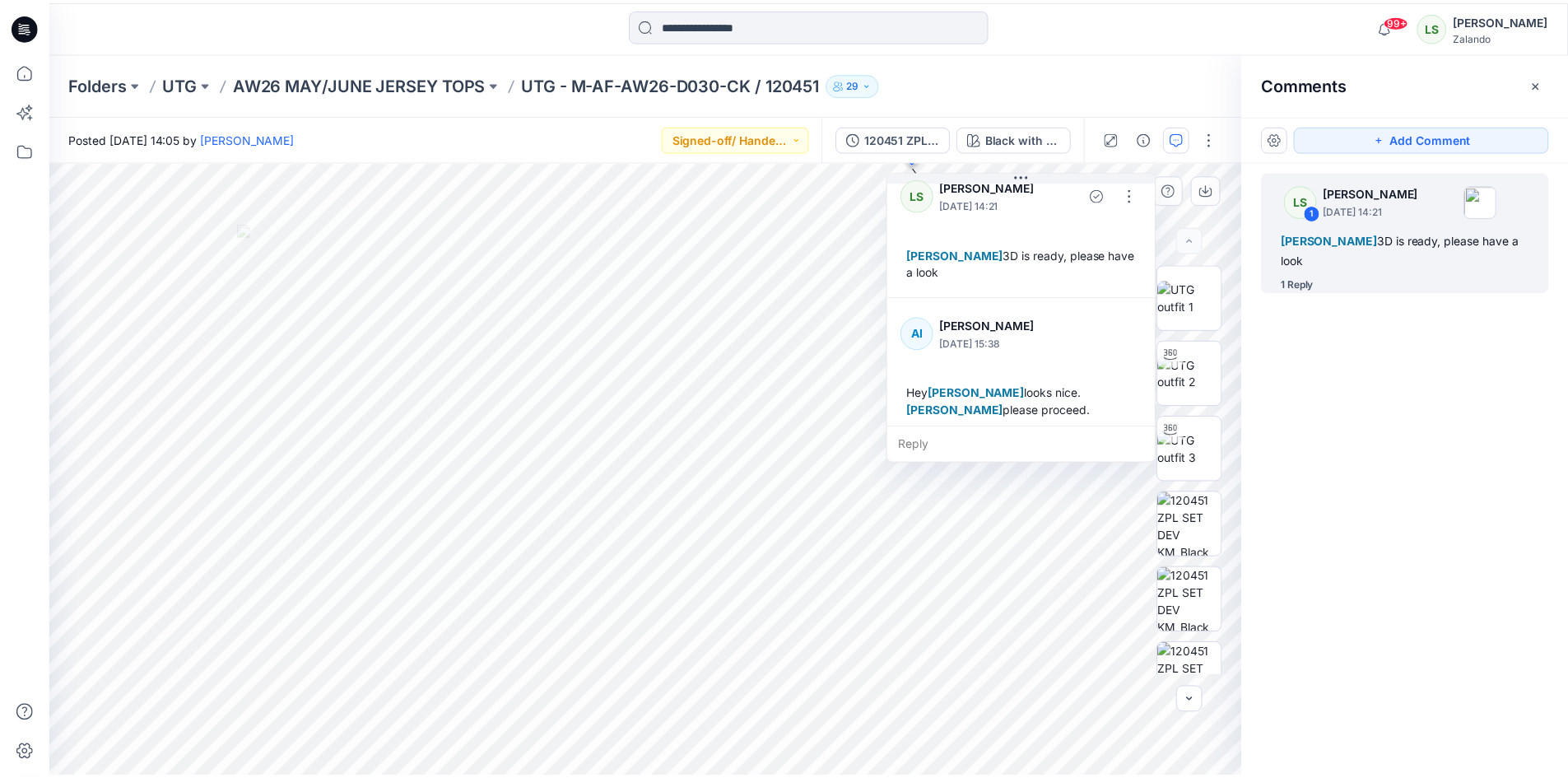
scroll to position [29, 0]
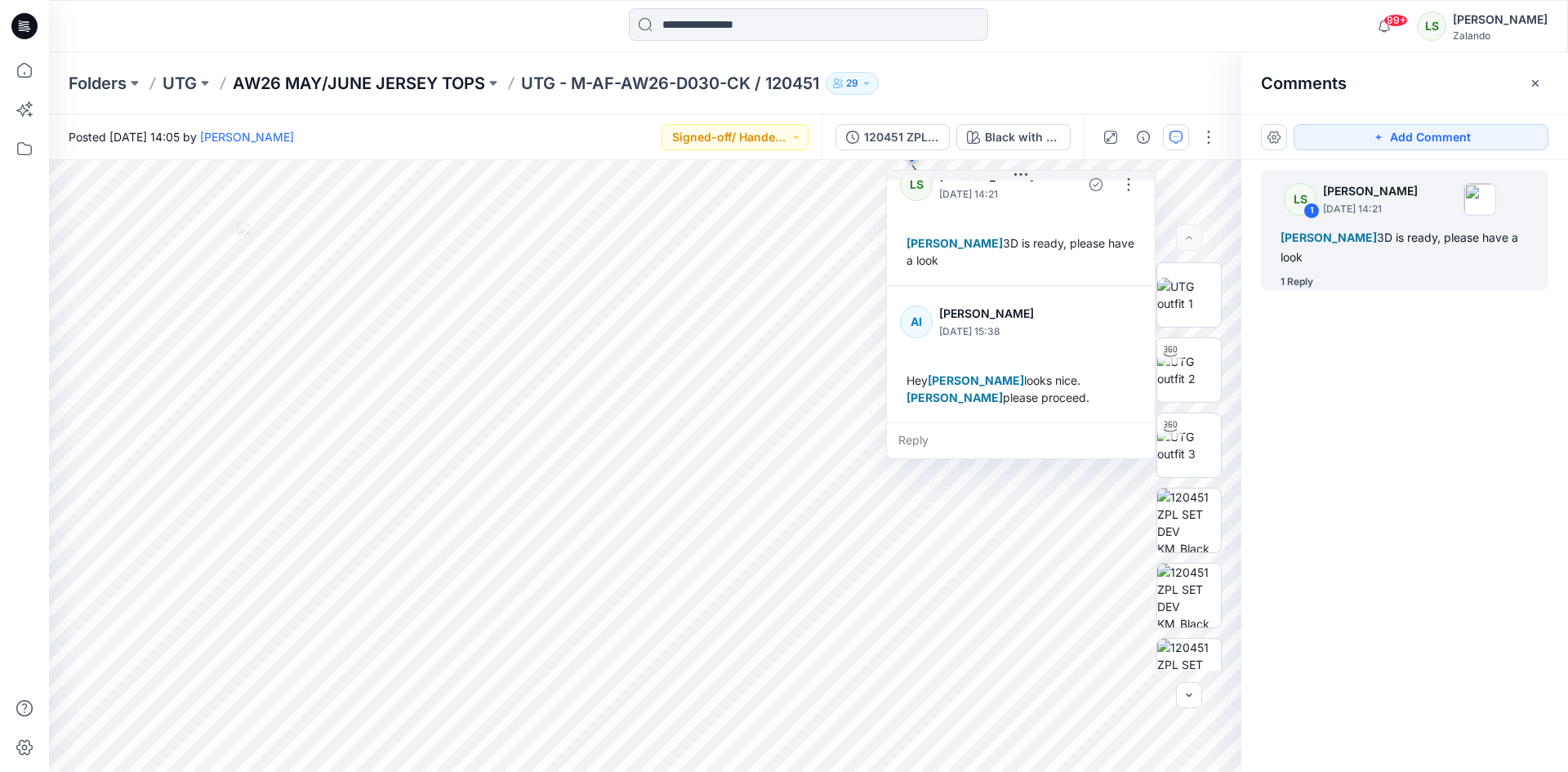
click at [352, 78] on p "AW26 MAY/JUNE JERSEY TOPS" at bounding box center [360, 82] width 253 height 23
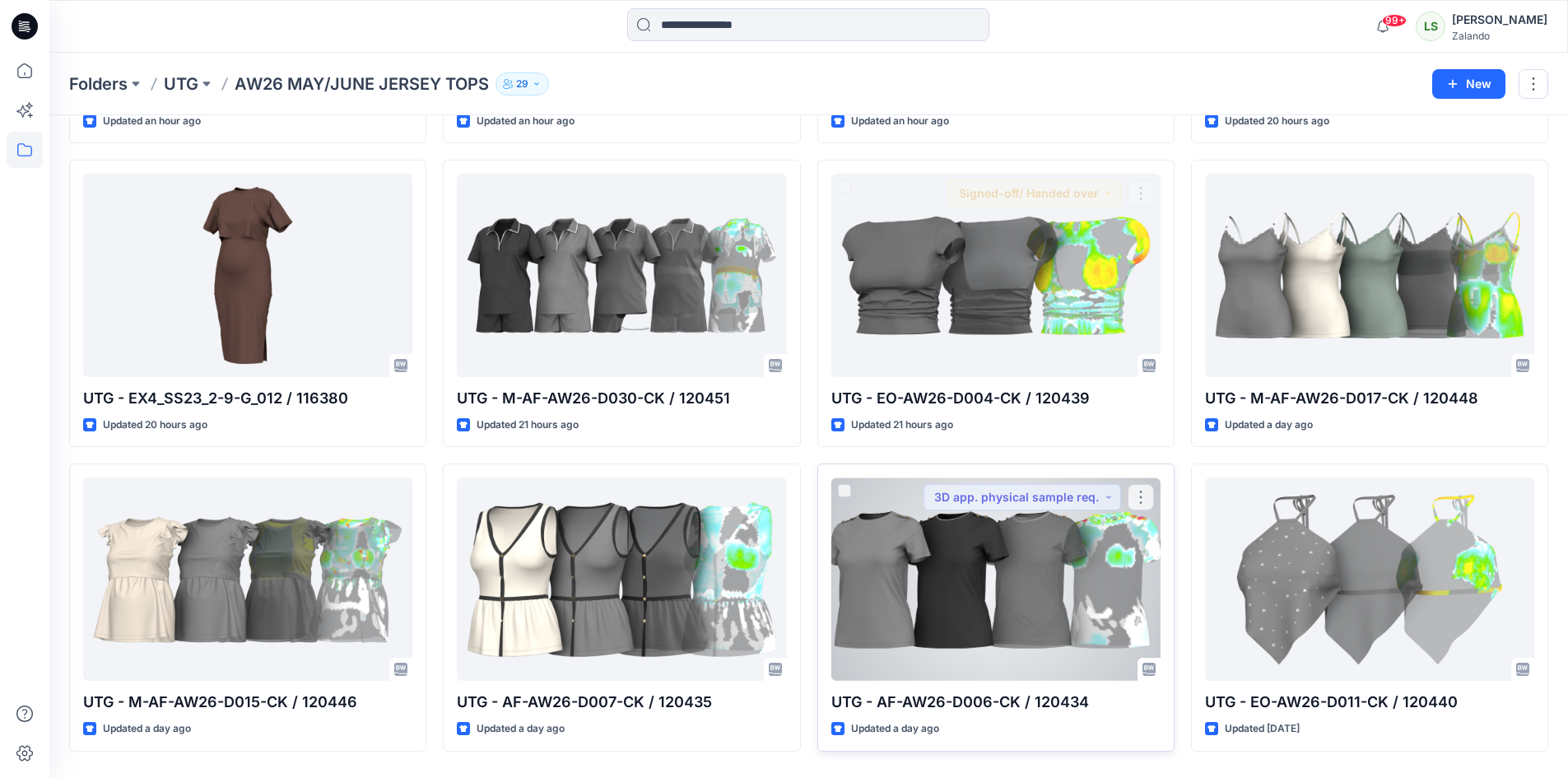
scroll to position [329, 0]
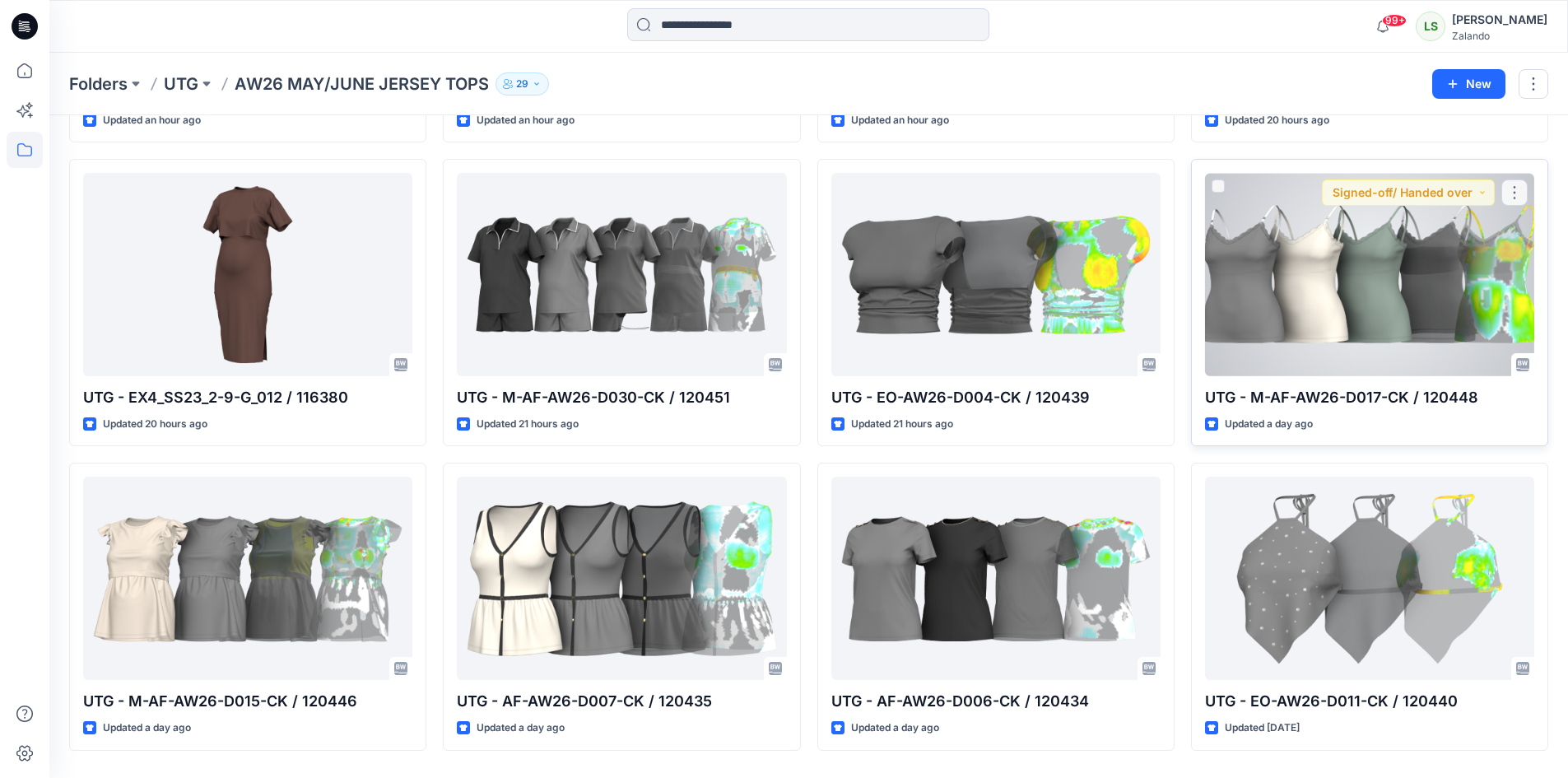
click at [1342, 265] on div at bounding box center [1369, 274] width 329 height 203
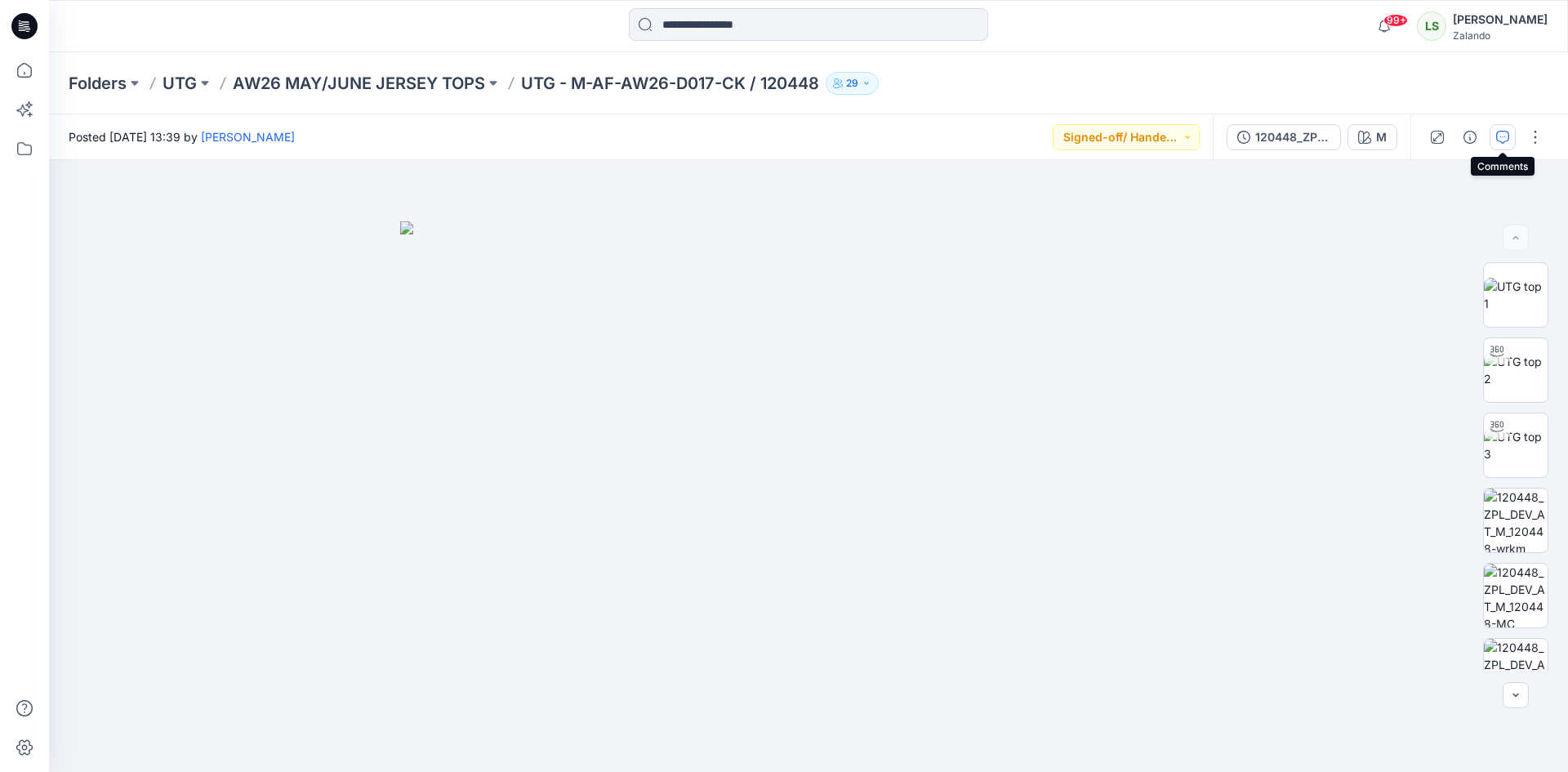
click at [1499, 135] on icon "button" at bounding box center [1502, 136] width 13 height 13
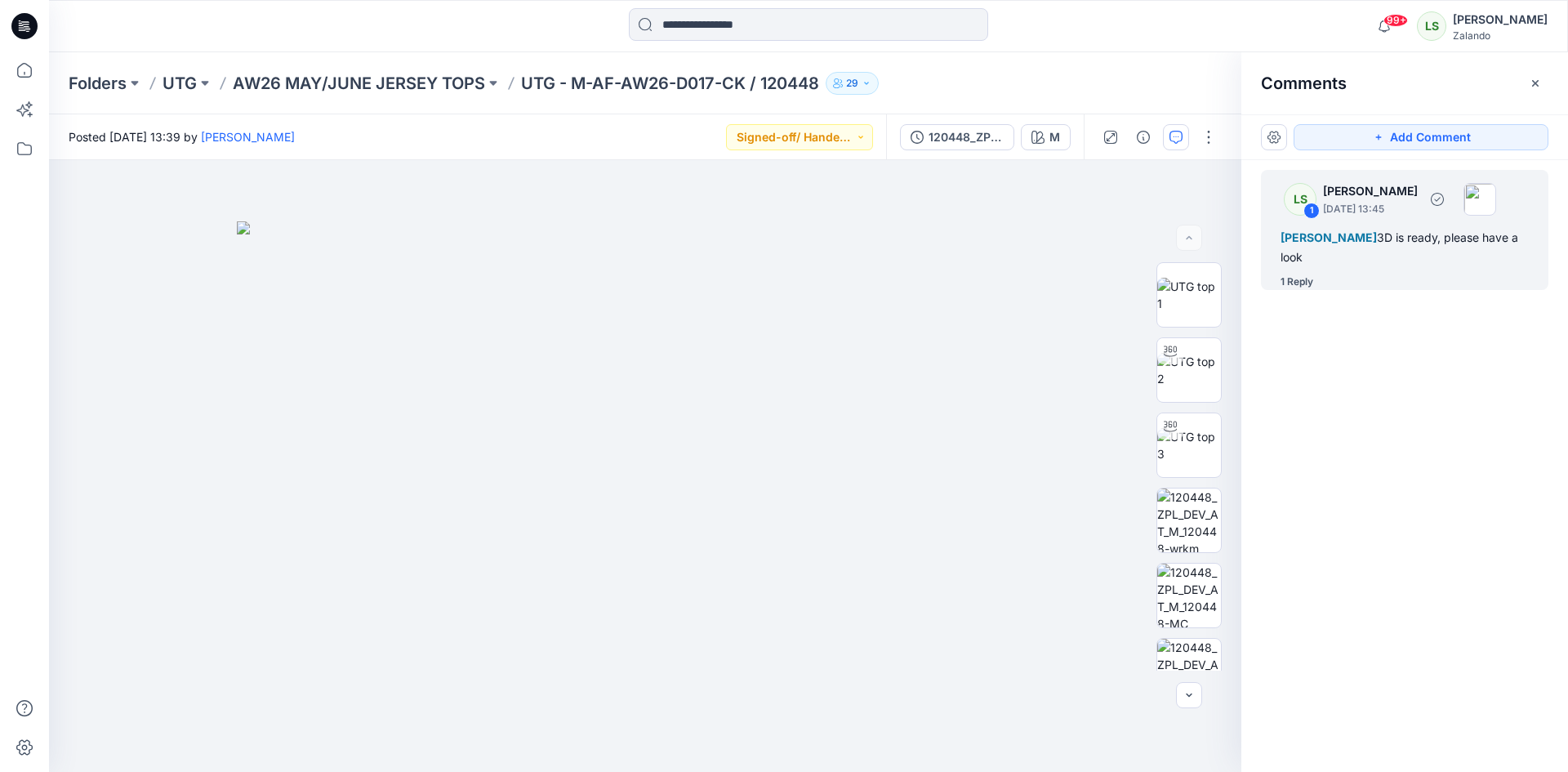
click at [1312, 289] on div "1 Reply" at bounding box center [1297, 281] width 32 height 17
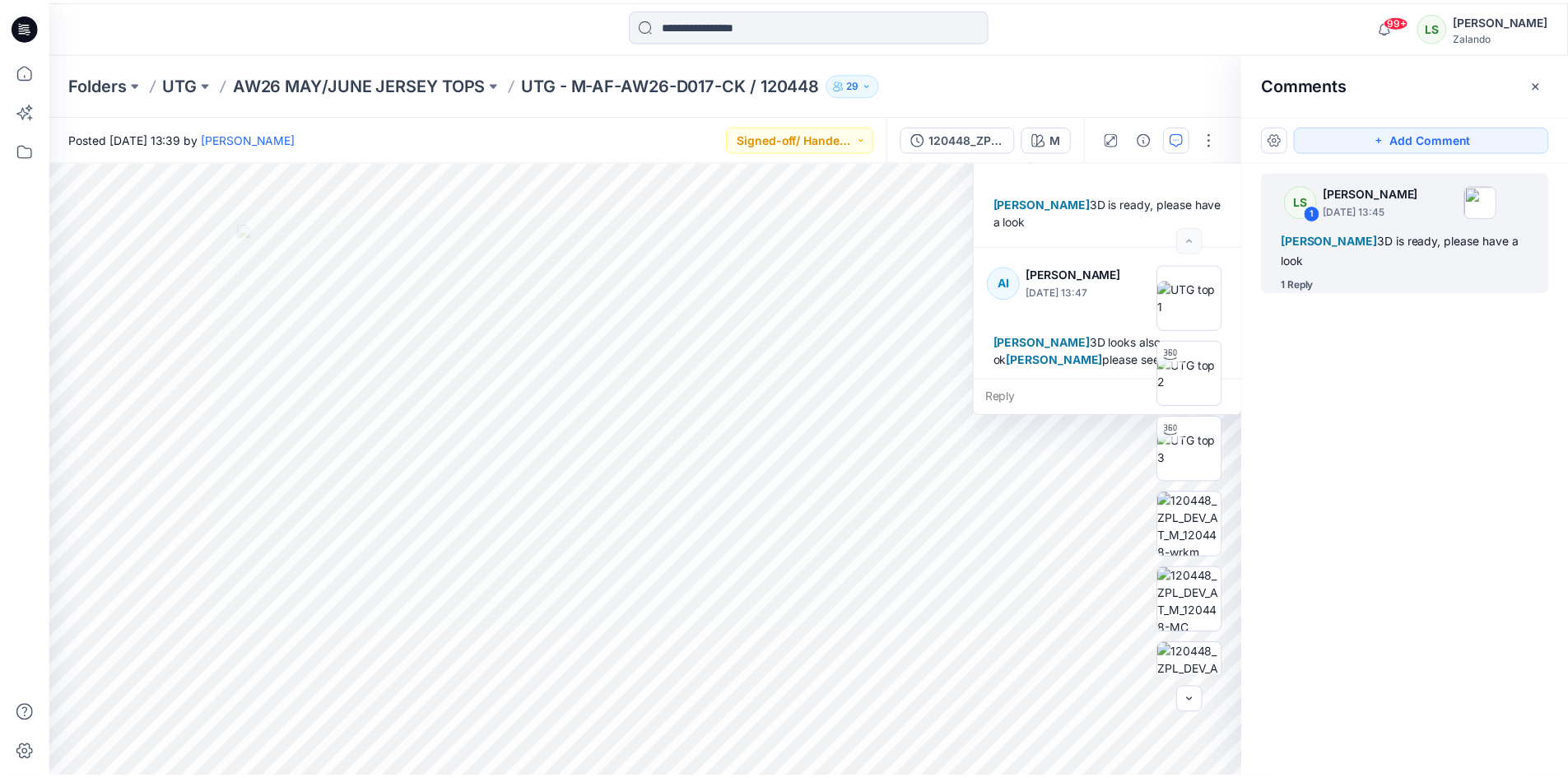
scroll to position [29, 0]
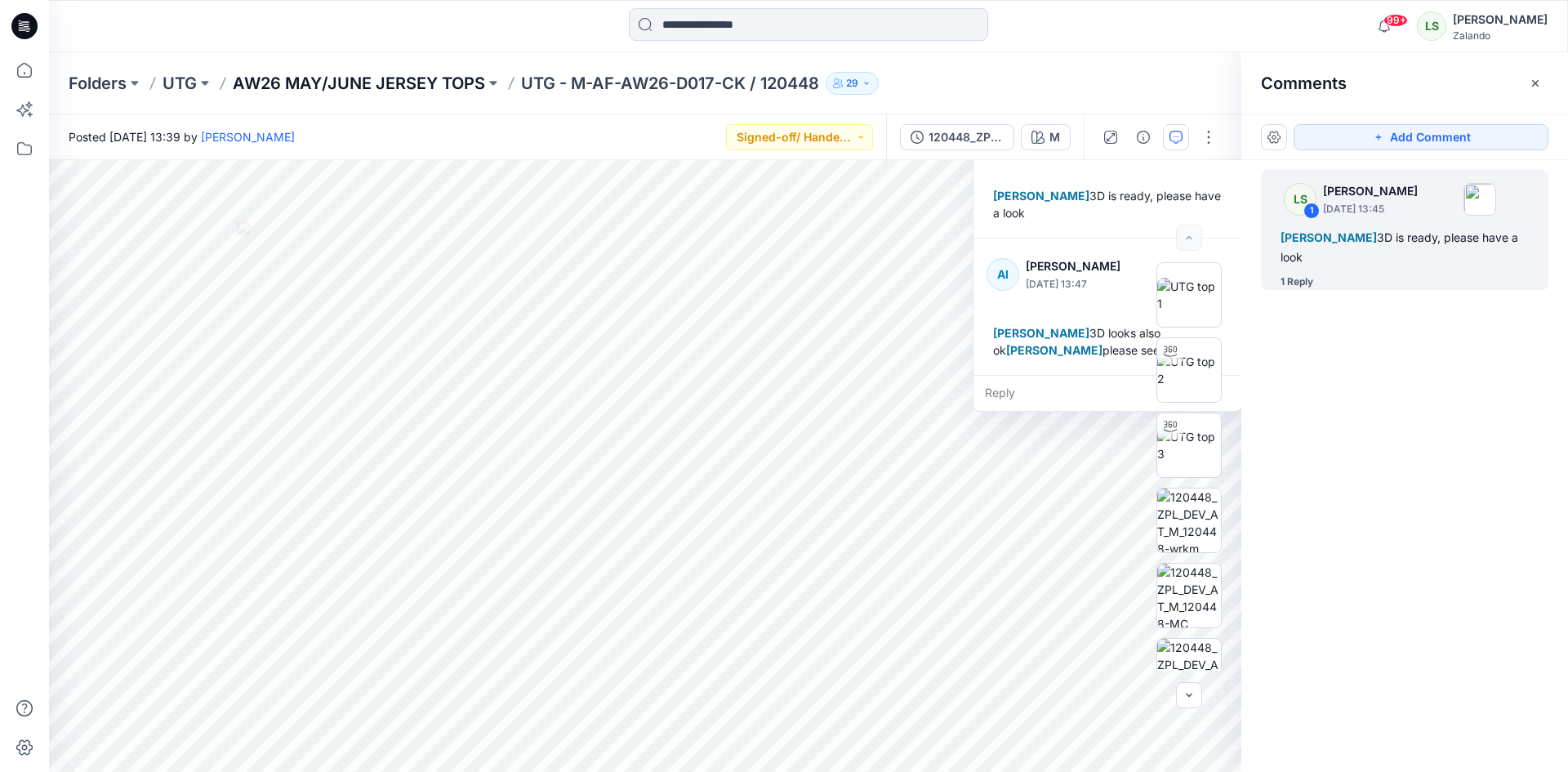
click at [364, 84] on p "AW26 MAY/JUNE JERSEY TOPS" at bounding box center [360, 82] width 253 height 23
